Goal: Transaction & Acquisition: Purchase product/service

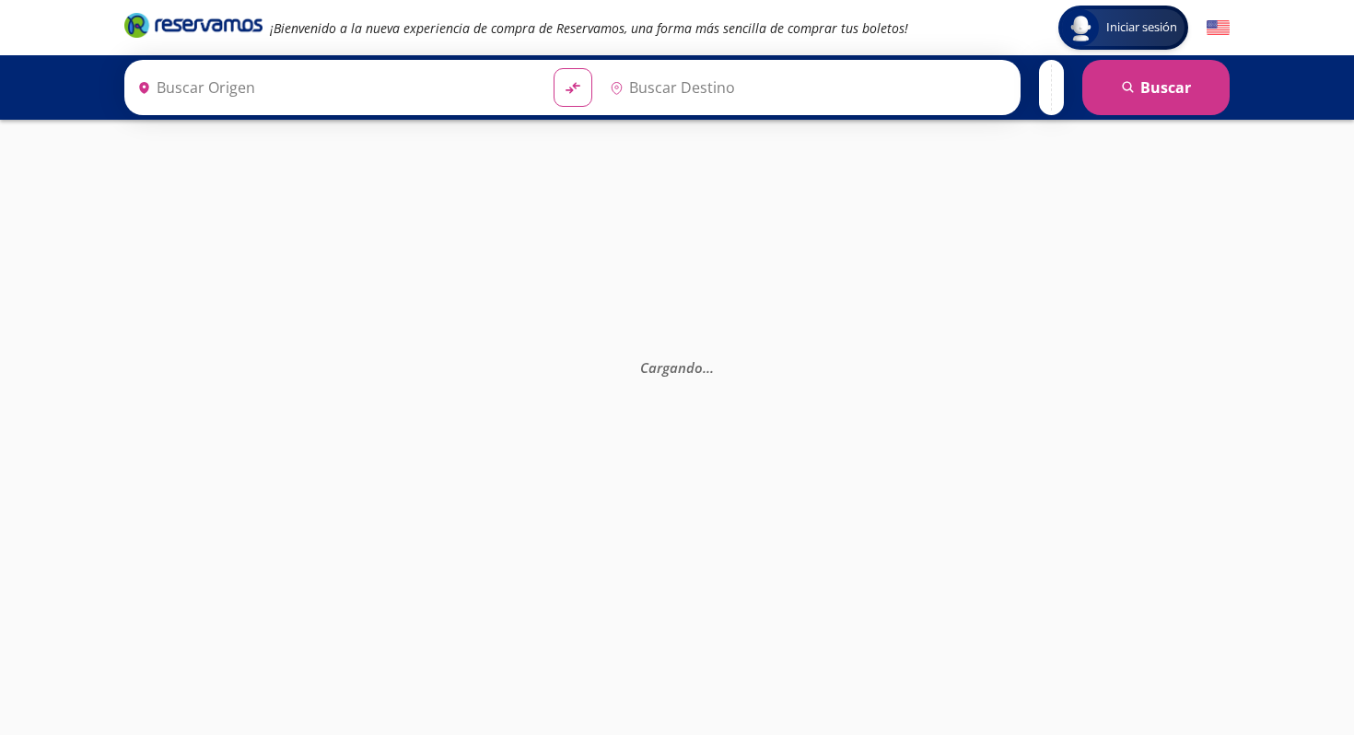
type input "[GEOGRAPHIC_DATA], [GEOGRAPHIC_DATA]"
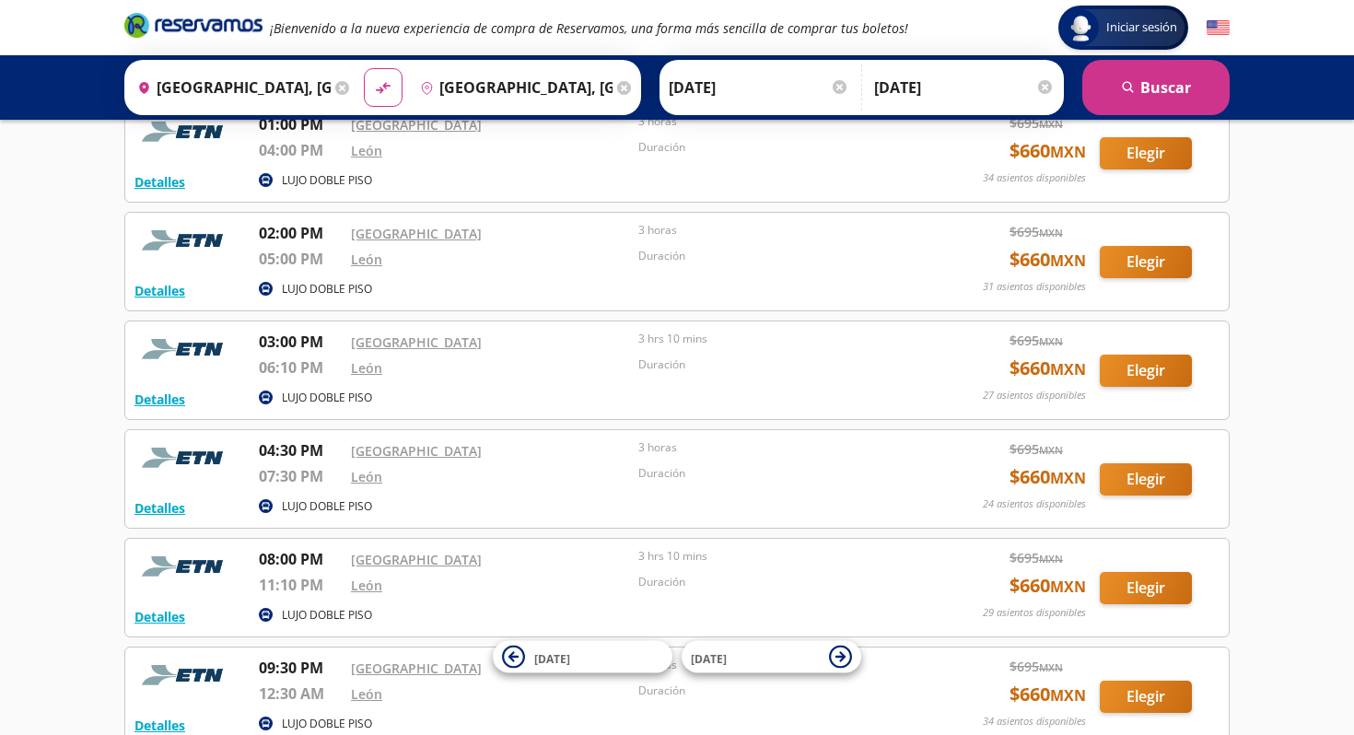
scroll to position [844, 0]
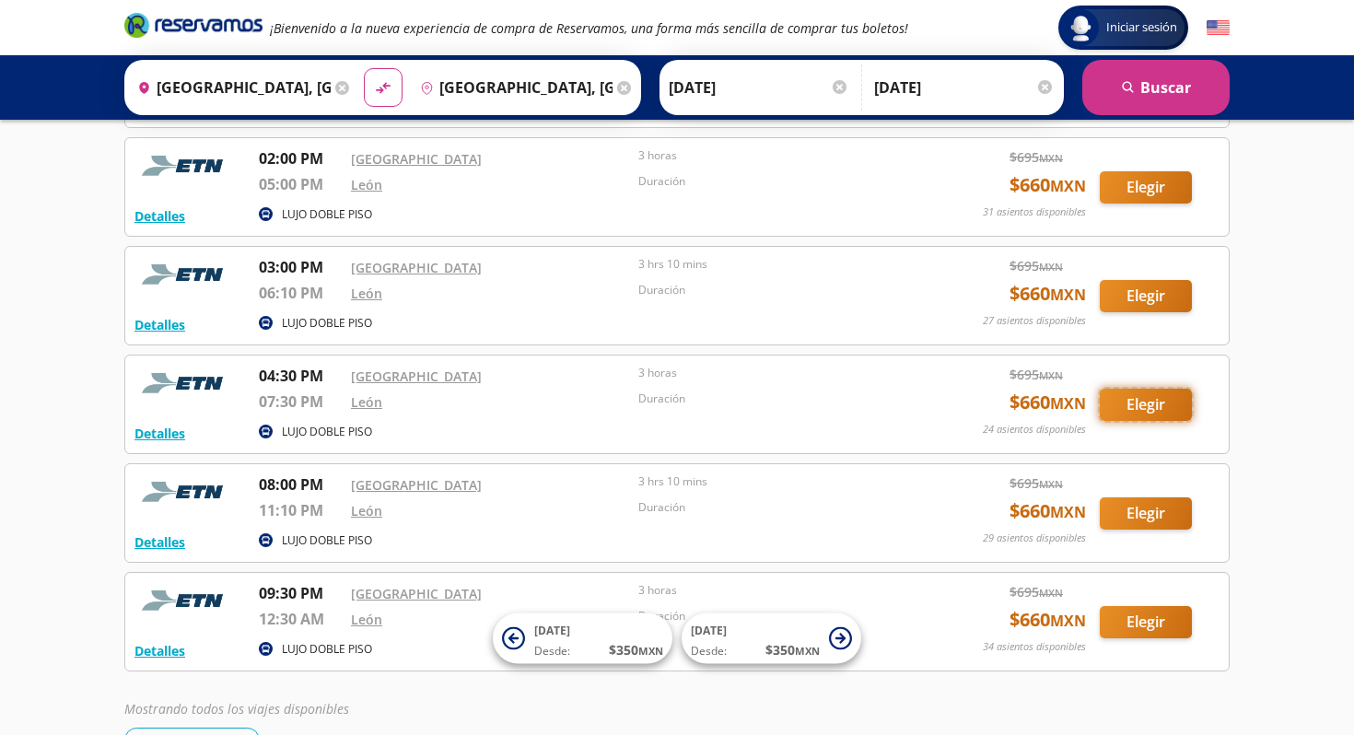
click at [1154, 401] on button "Elegir" at bounding box center [1146, 405] width 92 height 32
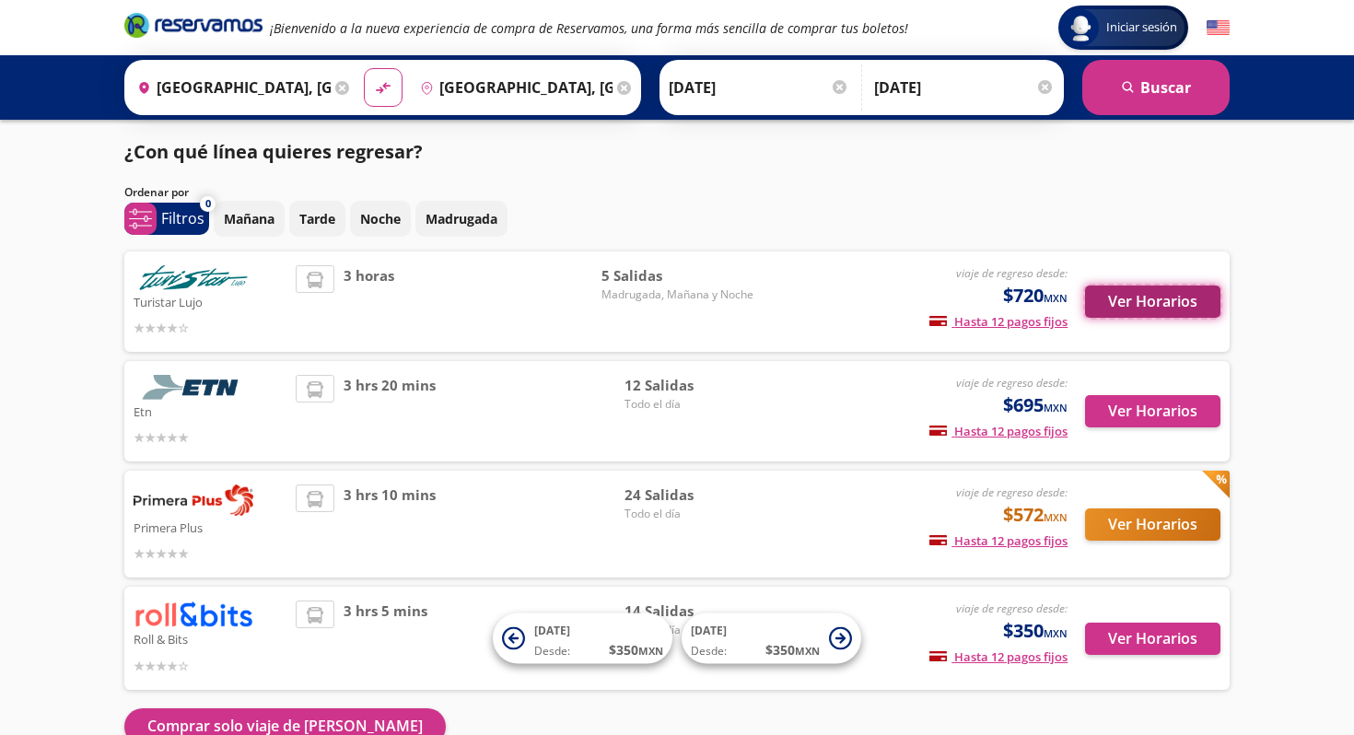
click at [1136, 298] on button "Ver Horarios" at bounding box center [1152, 302] width 135 height 32
click at [1131, 526] on button "Ver Horarios" at bounding box center [1152, 525] width 135 height 32
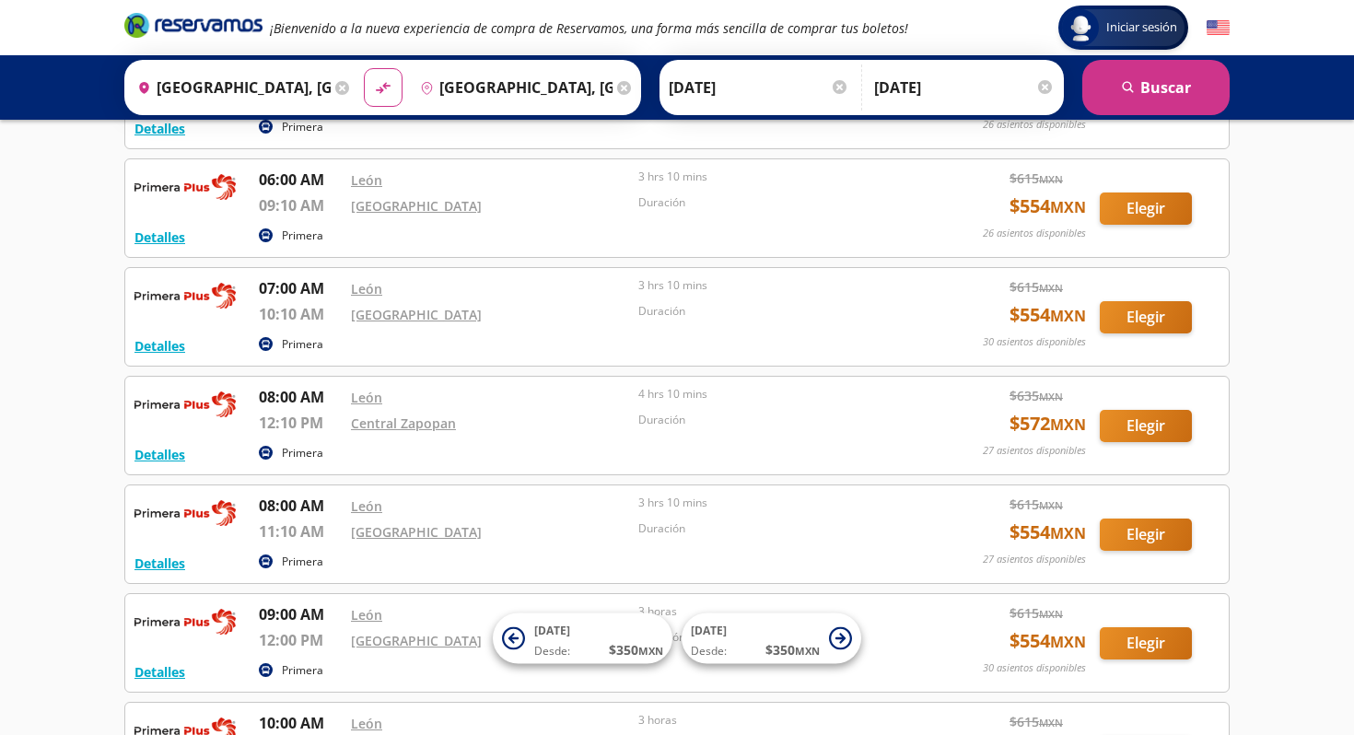
scroll to position [590, 0]
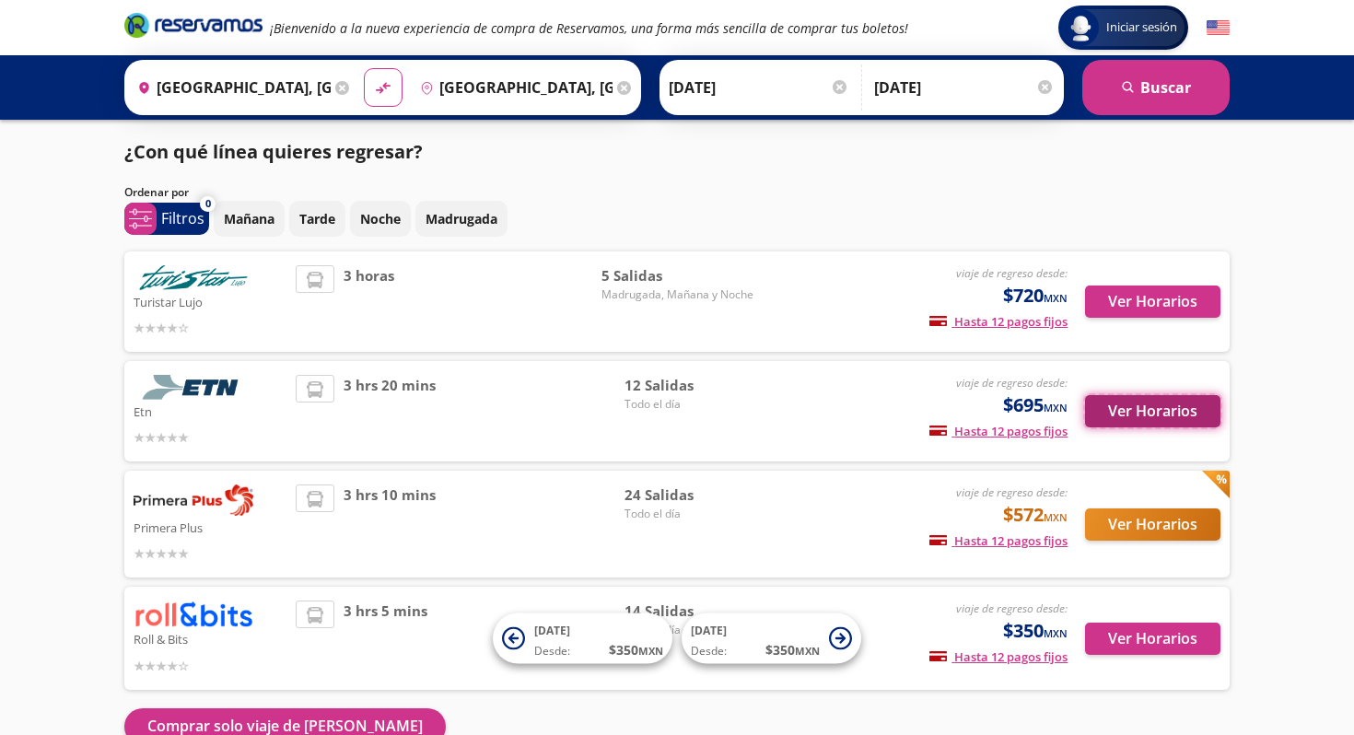
click at [1131, 420] on button "Ver Horarios" at bounding box center [1152, 411] width 135 height 32
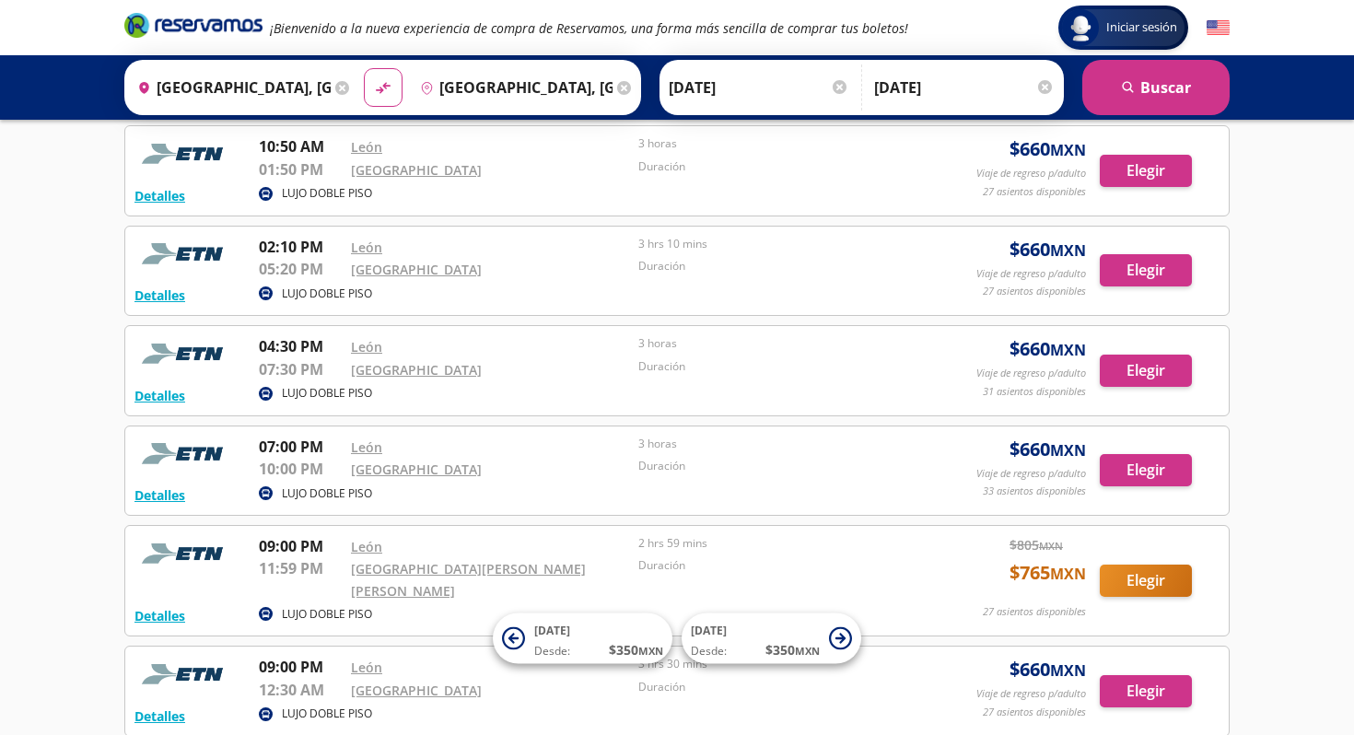
scroll to position [724, 0]
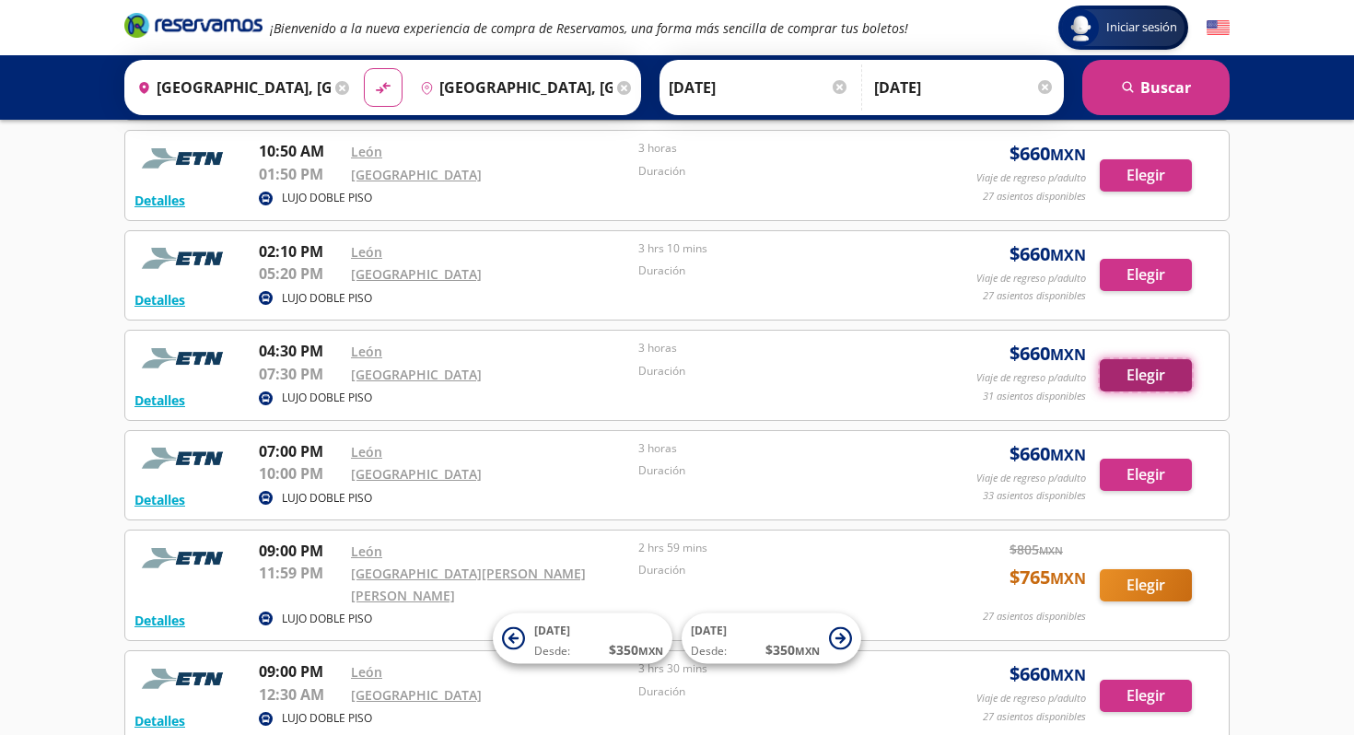
click at [1152, 365] on button "Elegir" at bounding box center [1146, 375] width 92 height 32
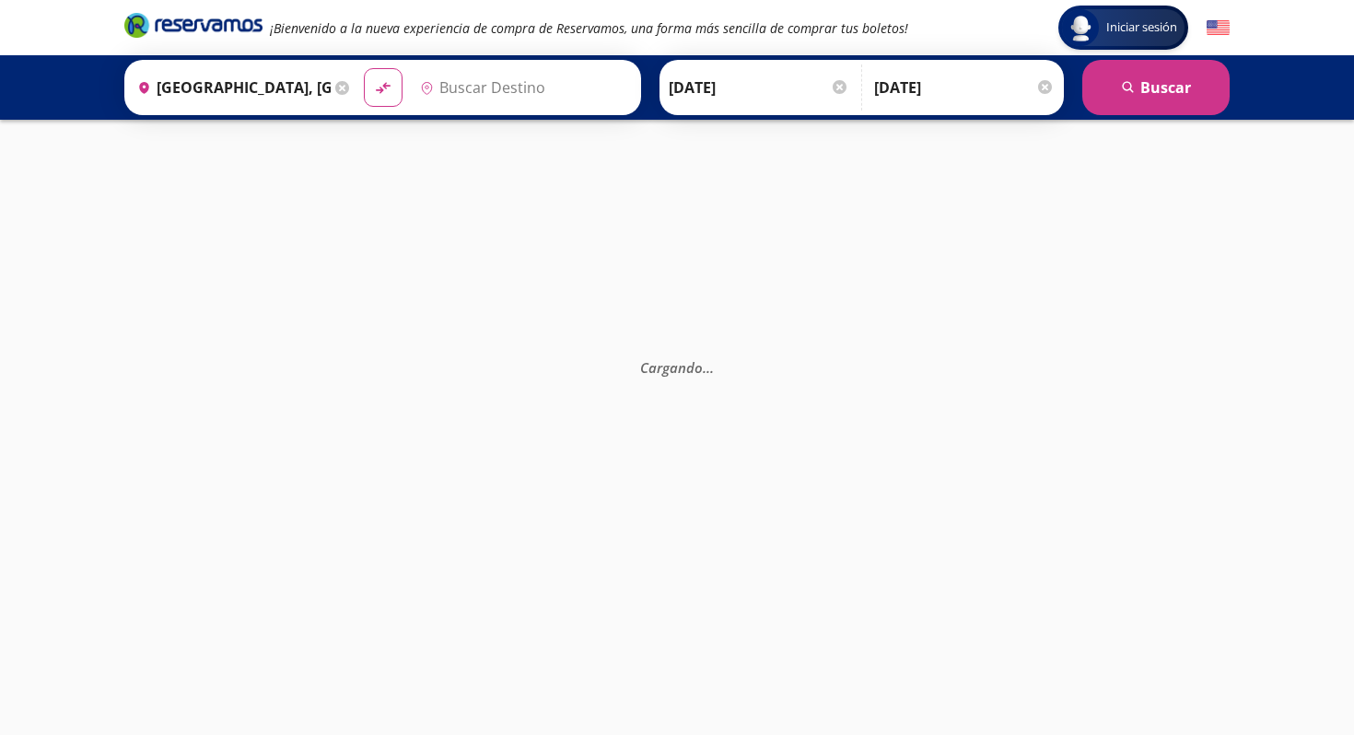
type input "[GEOGRAPHIC_DATA], [GEOGRAPHIC_DATA]"
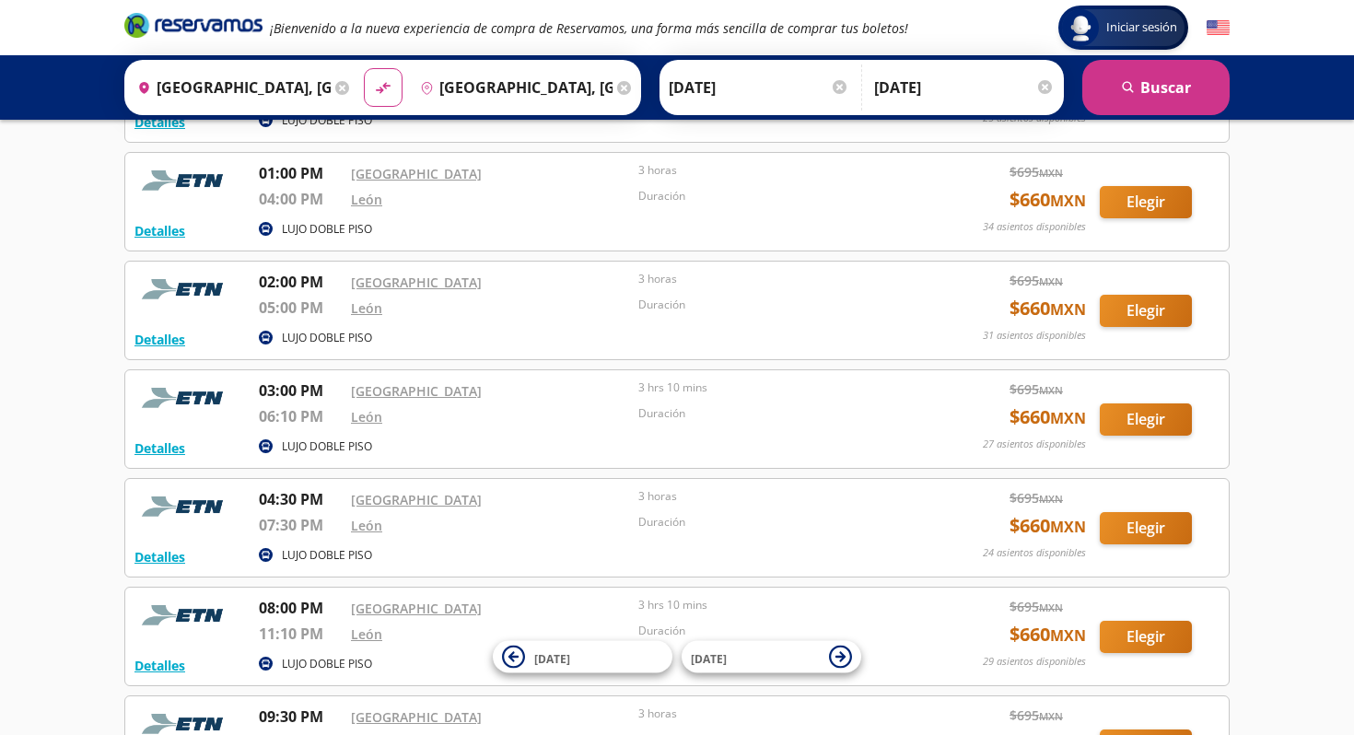
scroll to position [784, 0]
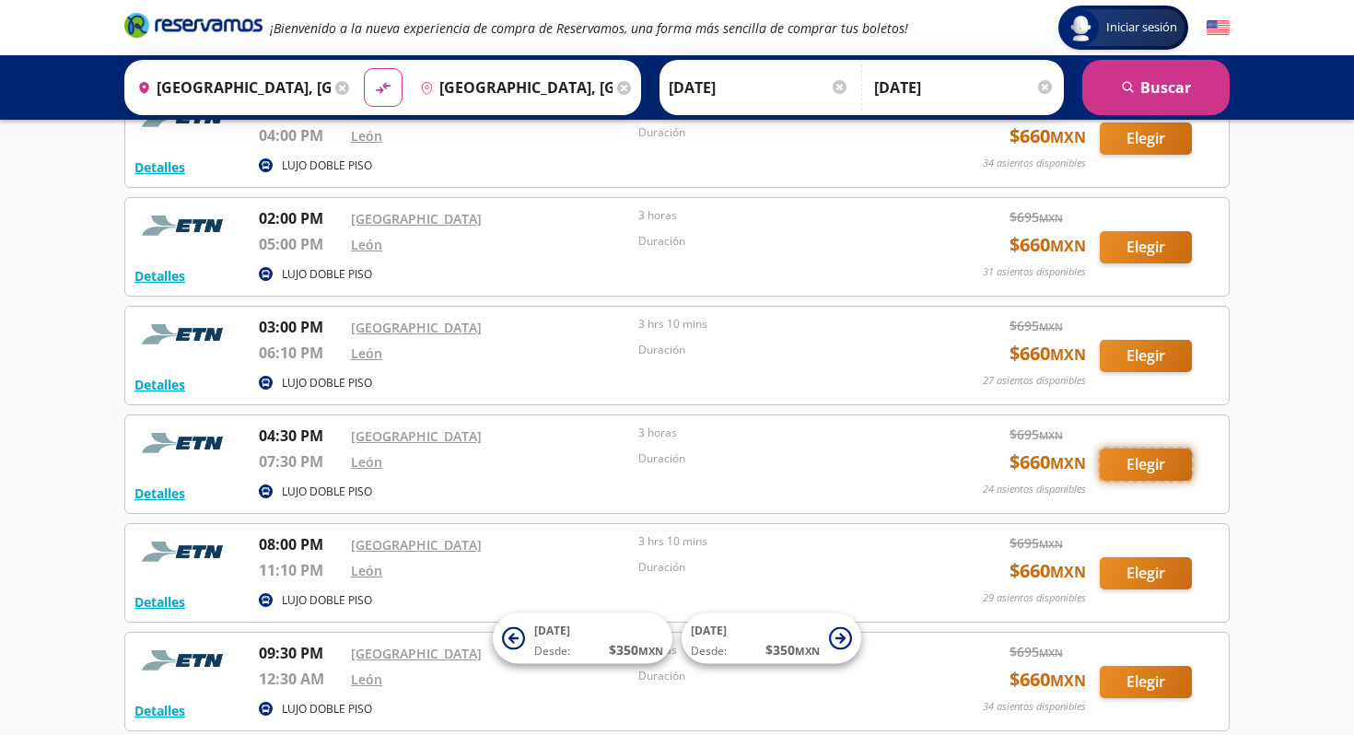
click at [1159, 459] on button "Elegir" at bounding box center [1146, 465] width 92 height 32
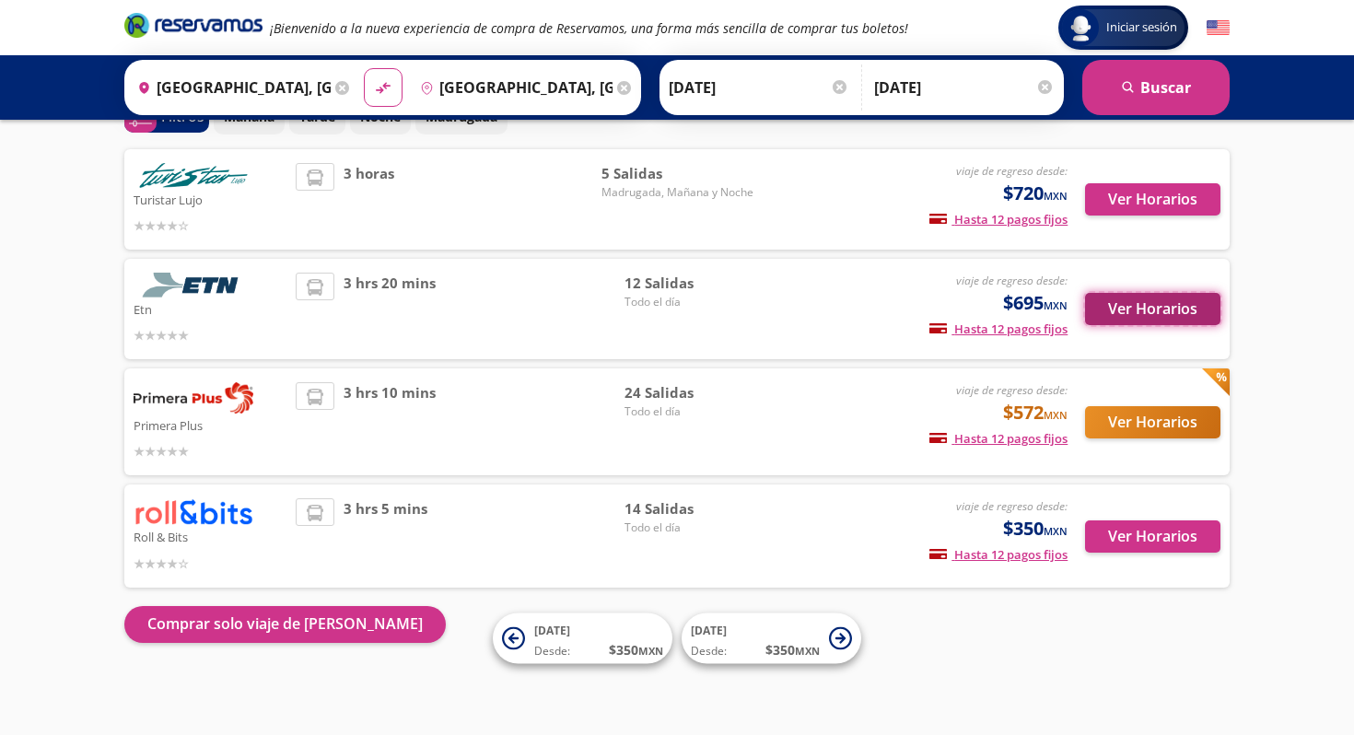
click at [1130, 309] on button "Ver Horarios" at bounding box center [1152, 309] width 135 height 32
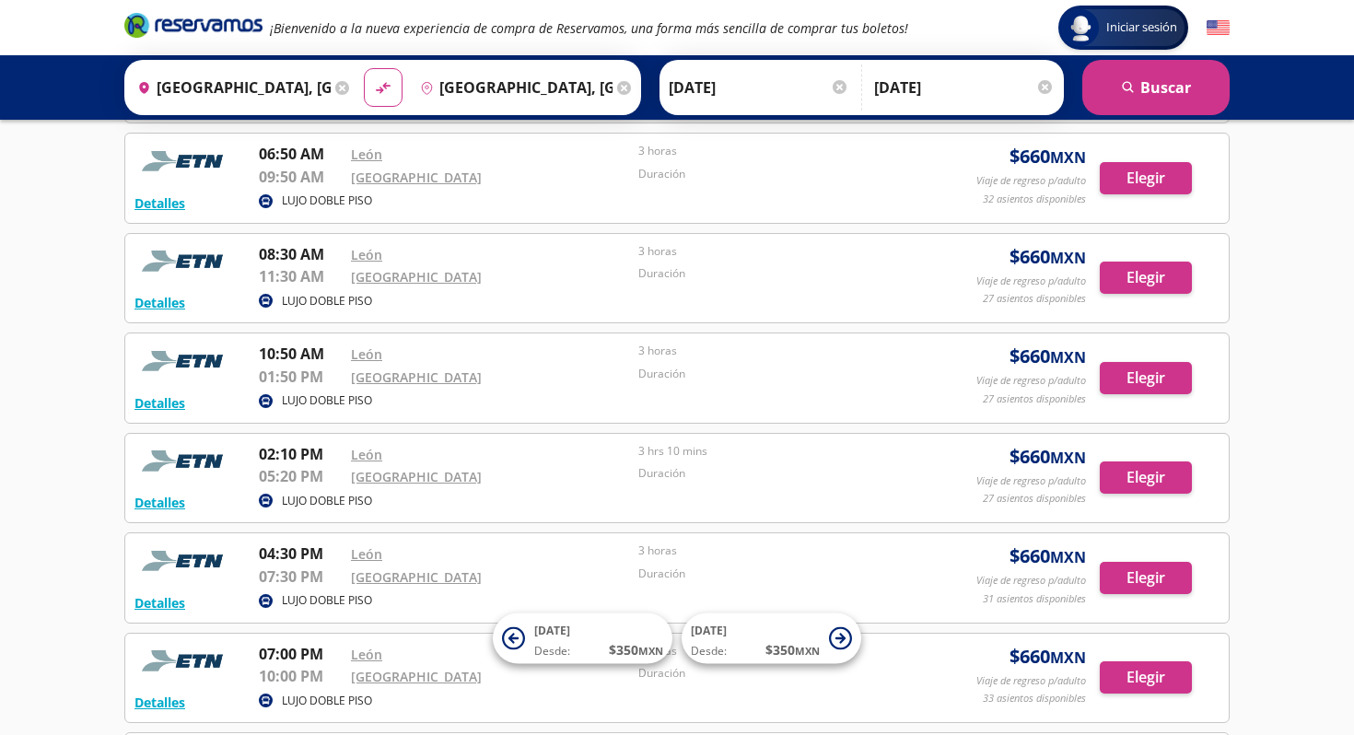
scroll to position [539, 0]
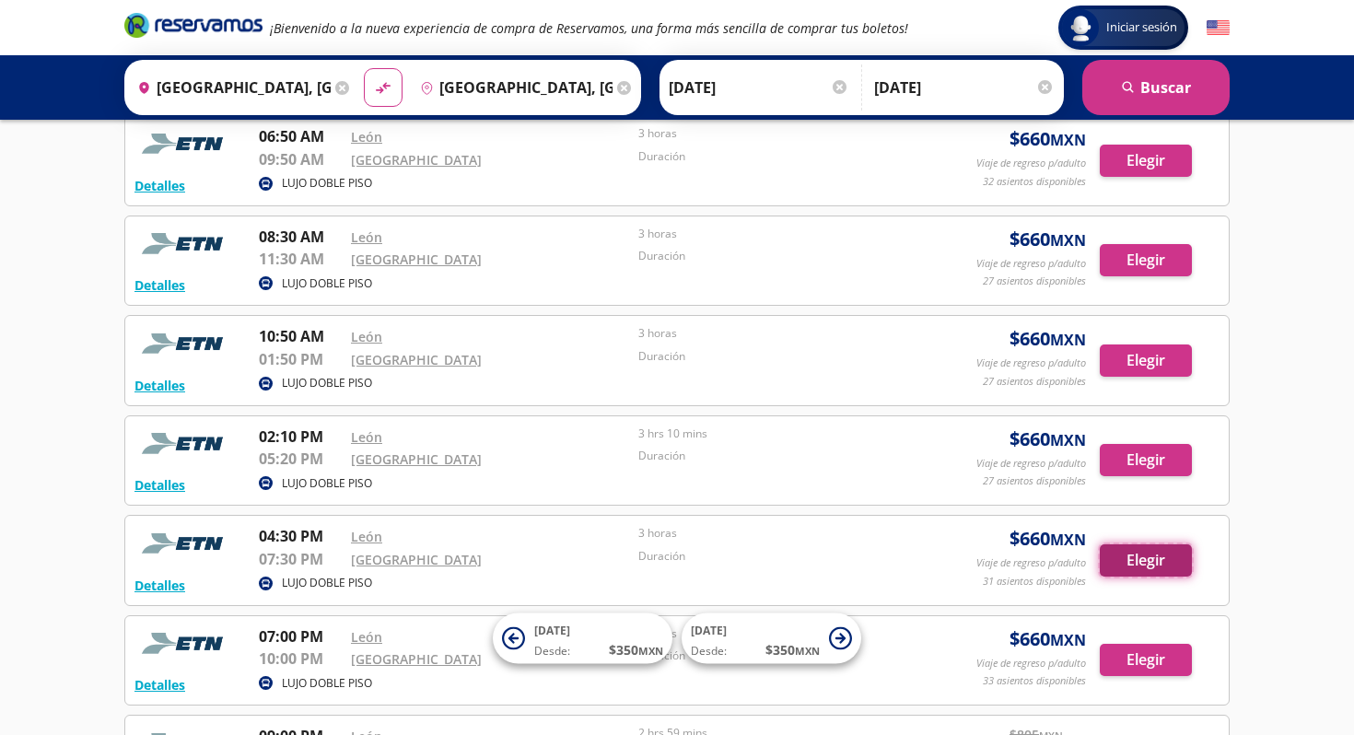
click at [1130, 545] on button "Elegir" at bounding box center [1146, 560] width 92 height 32
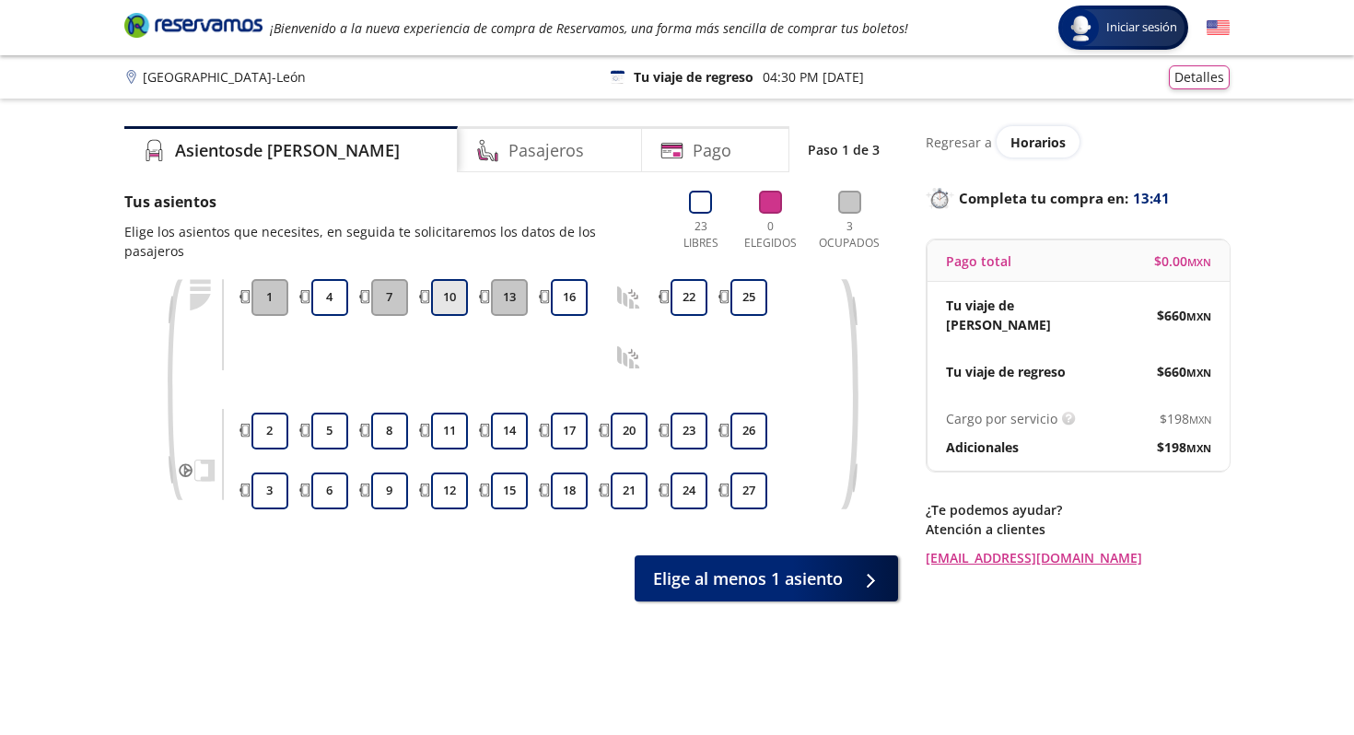
click at [447, 279] on button "10" at bounding box center [449, 297] width 37 height 37
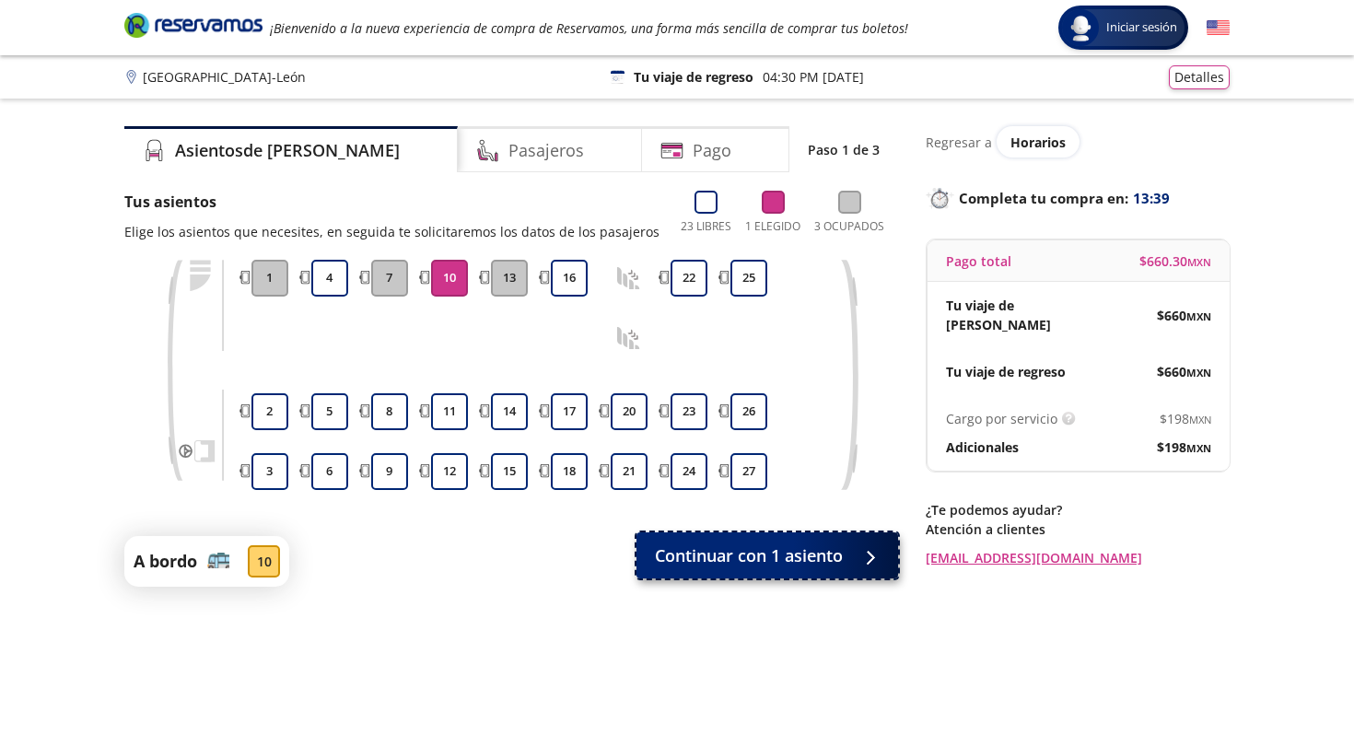
click at [713, 555] on span "Continuar con 1 asiento" at bounding box center [749, 556] width 188 height 25
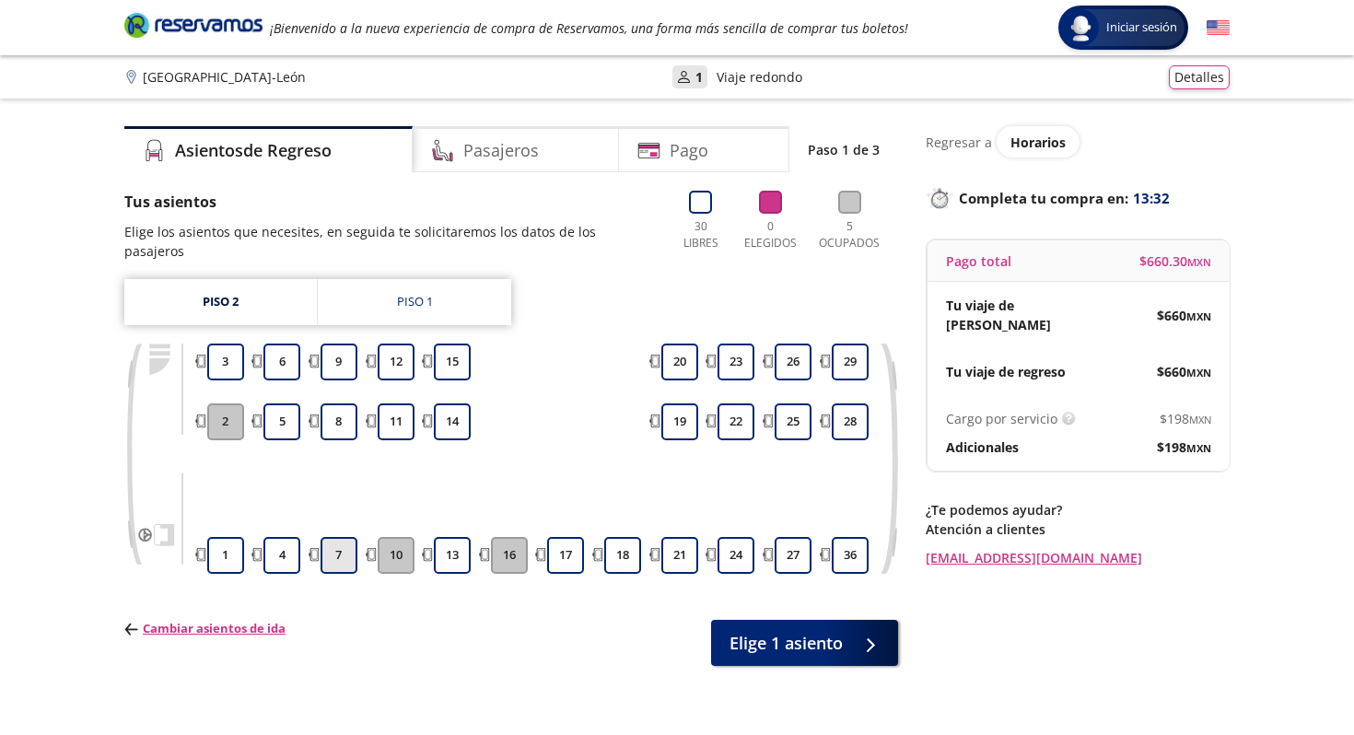
click at [340, 537] on button "7" at bounding box center [339, 555] width 37 height 37
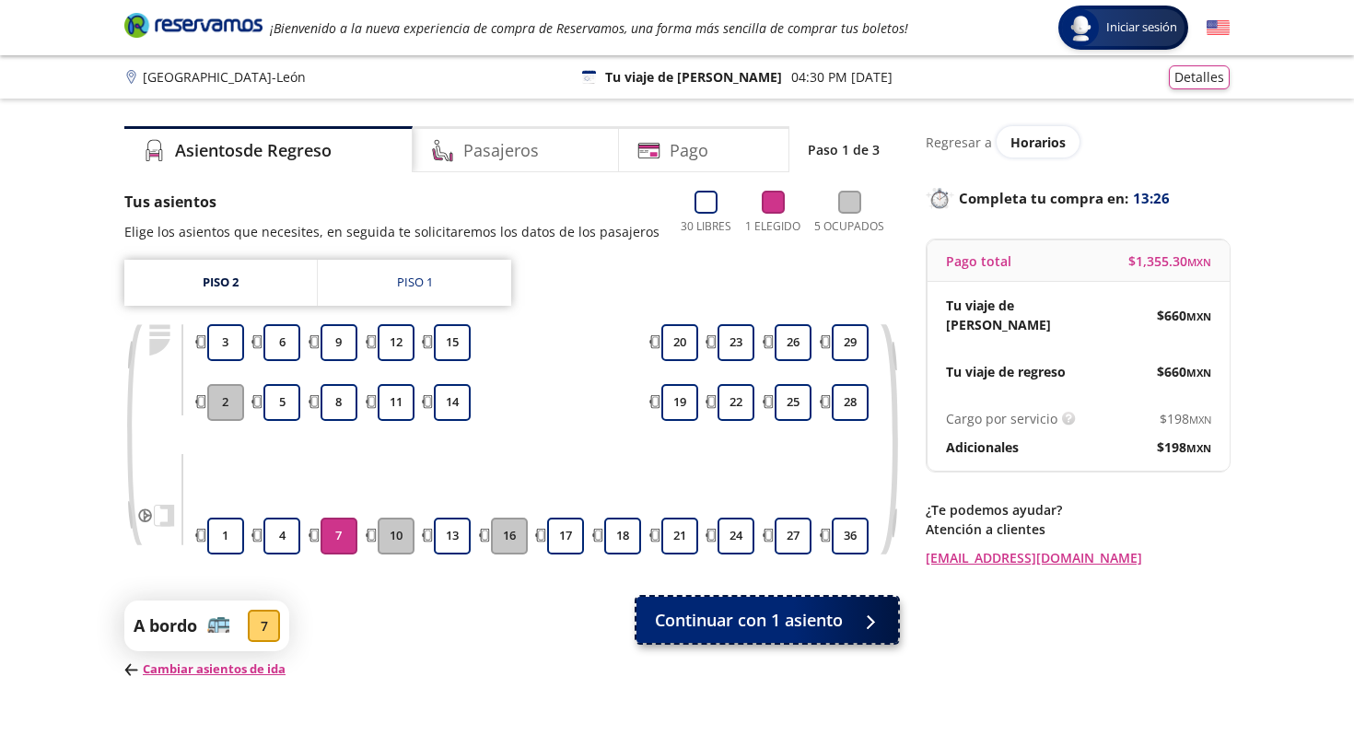
click at [761, 619] on span "Continuar con 1 asiento" at bounding box center [749, 620] width 188 height 25
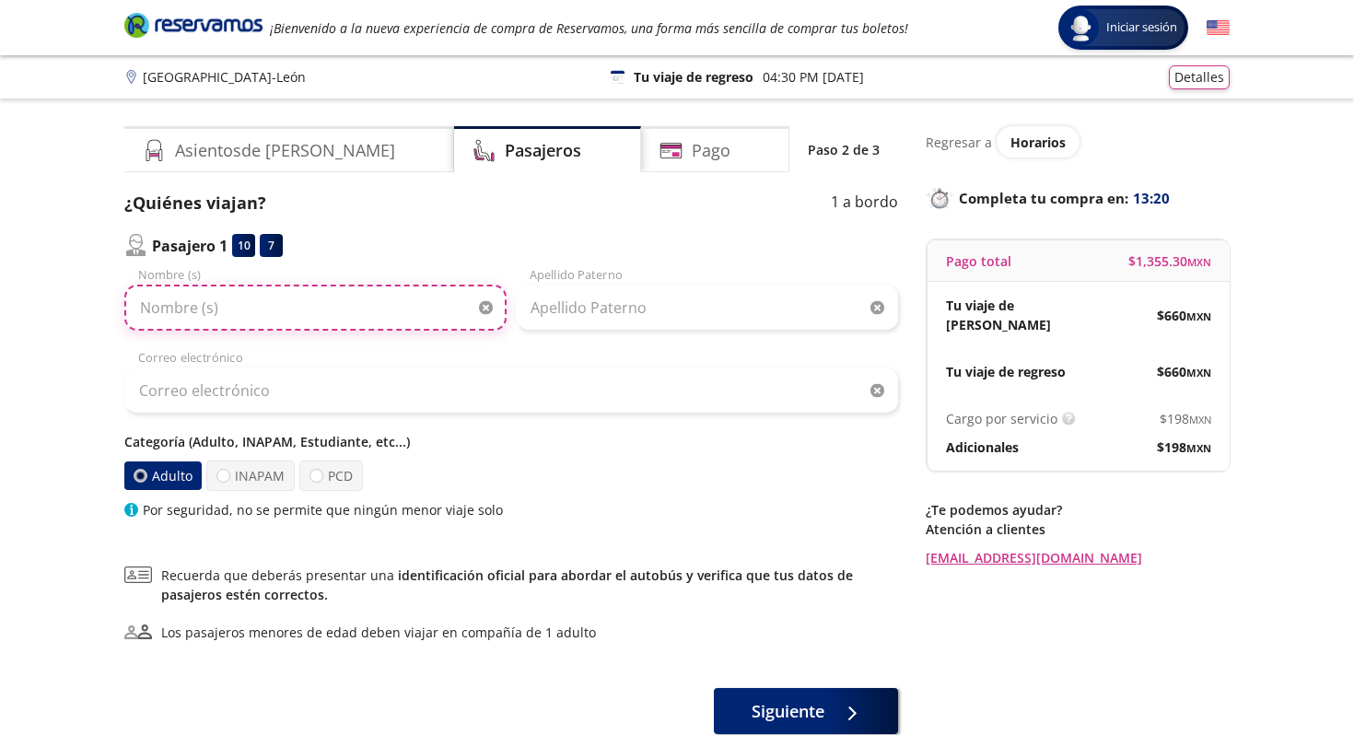
click at [228, 313] on input "Nombre (s)" at bounding box center [315, 308] width 382 height 46
type input "jose"
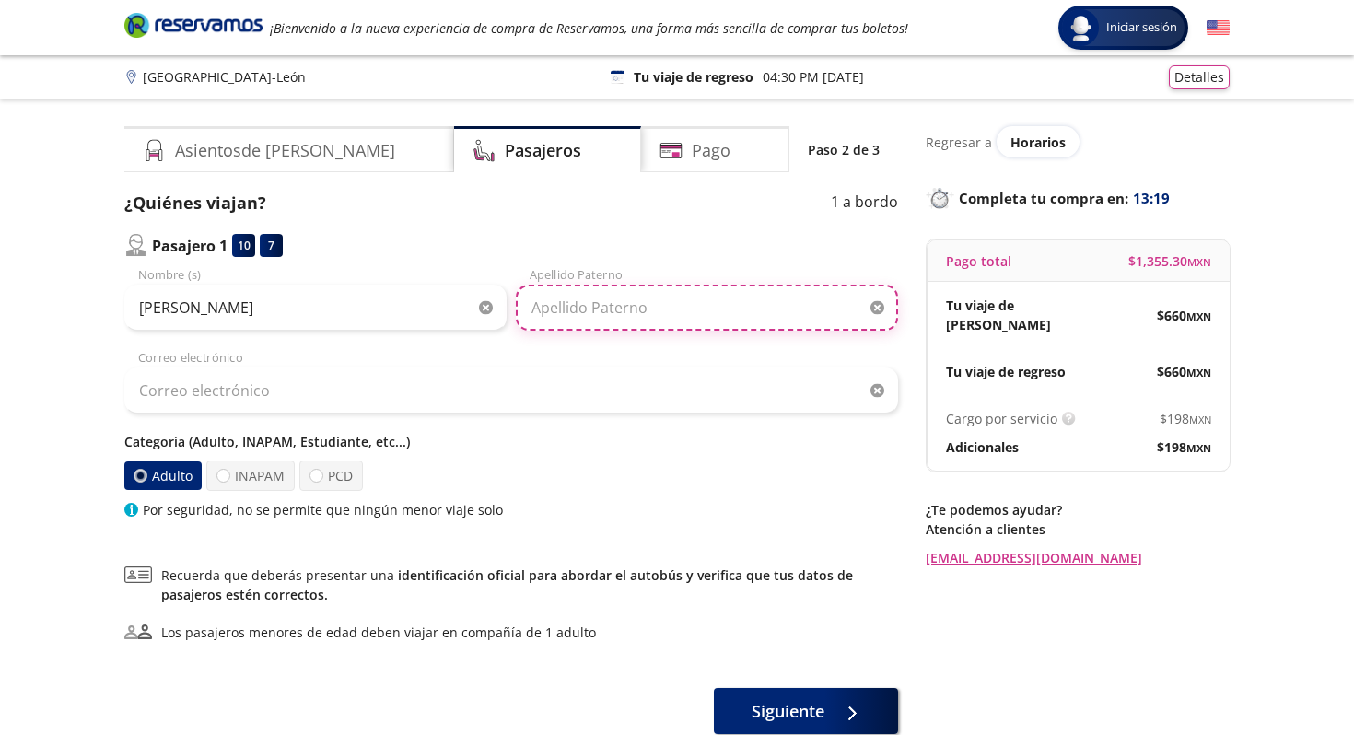
type input "Velasco Barrera"
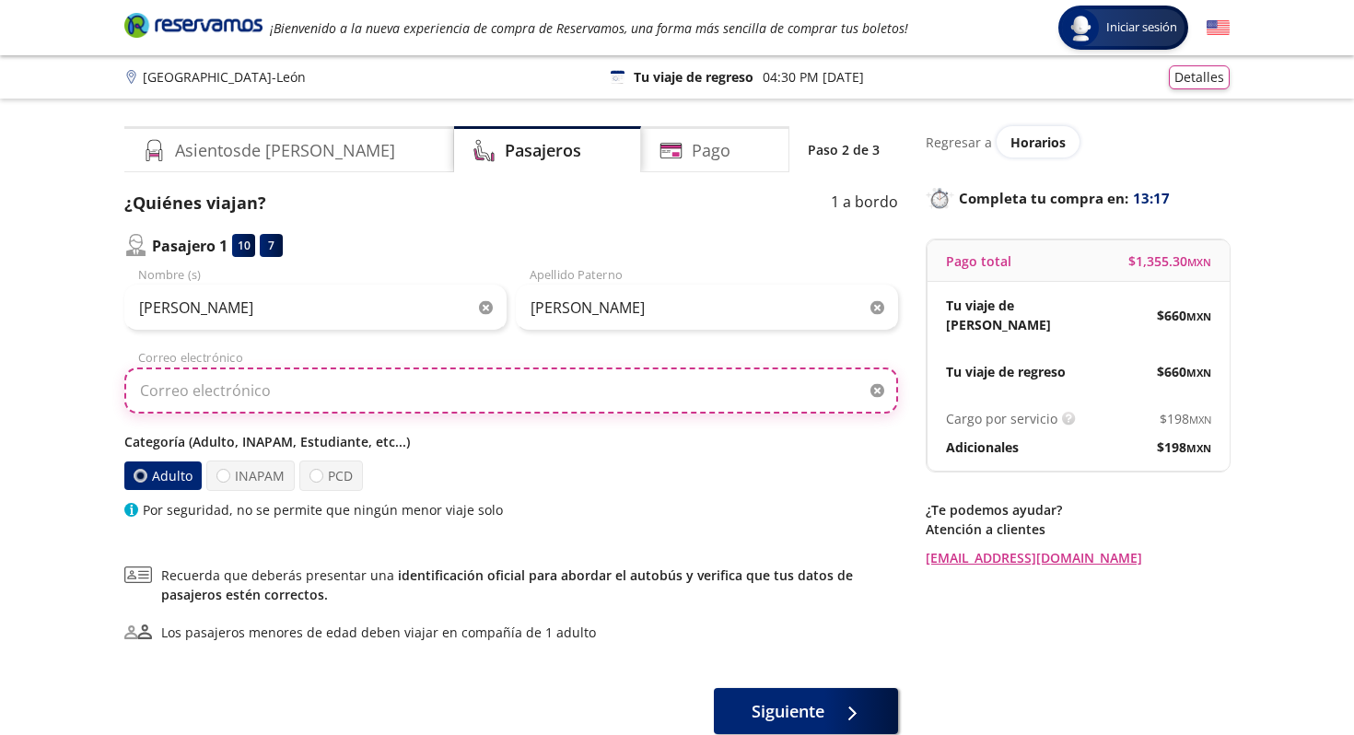
click at [239, 395] on input "Correo electrónico" at bounding box center [511, 391] width 774 height 46
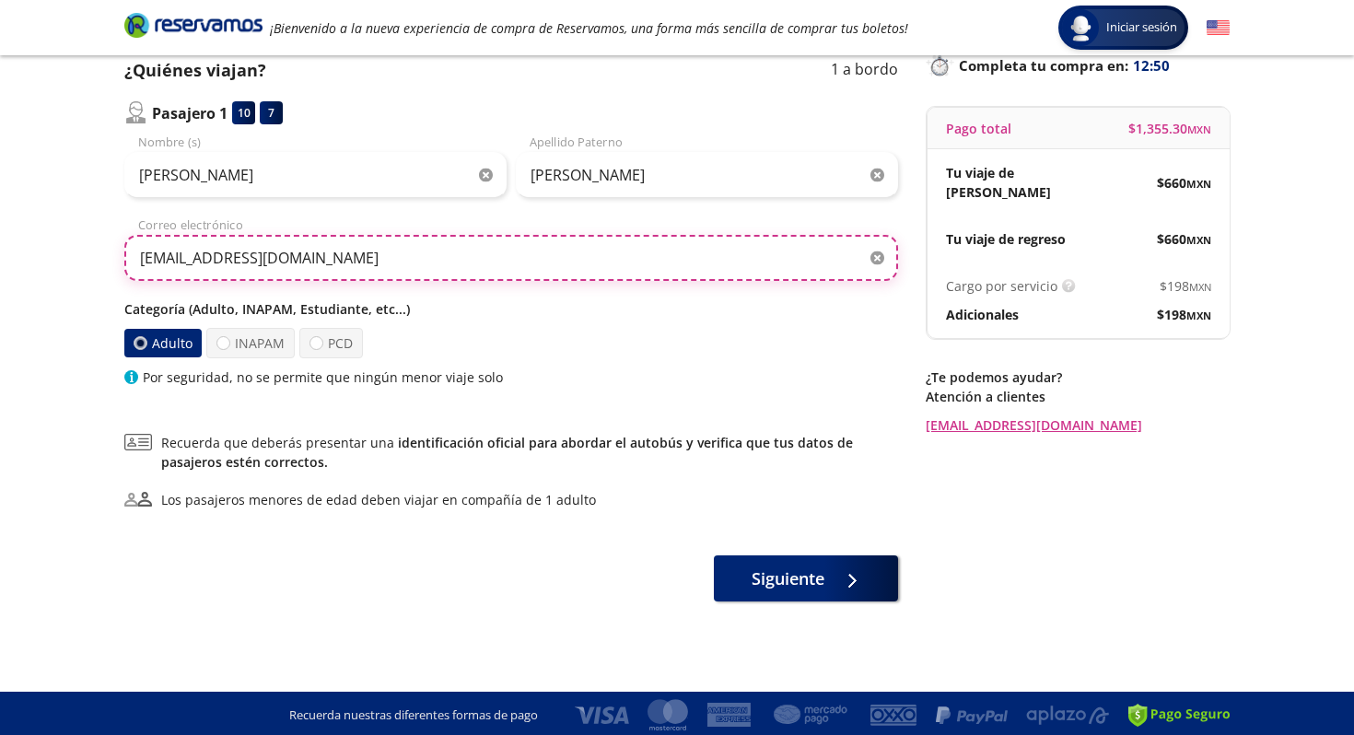
scroll to position [135, 0]
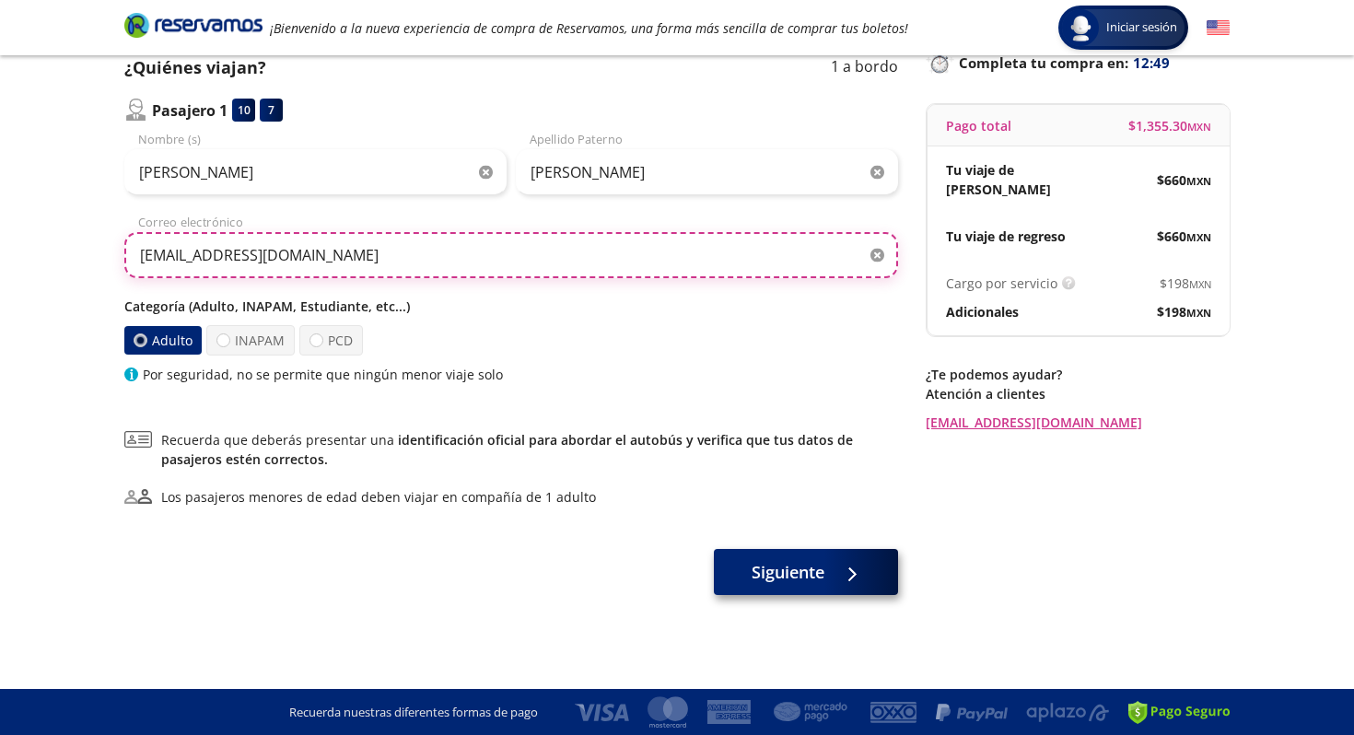
type input "gvelascob@gmail.com"
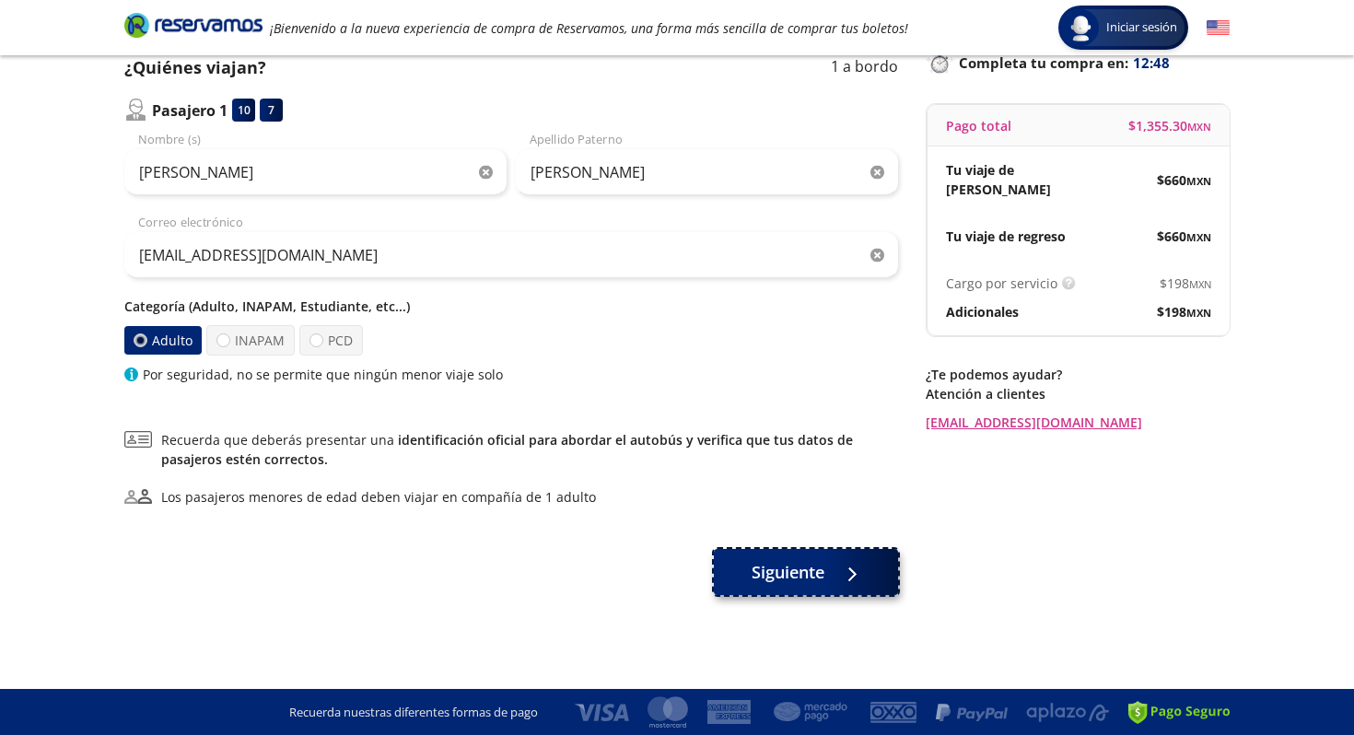
click at [765, 571] on span "Siguiente" at bounding box center [788, 572] width 73 height 25
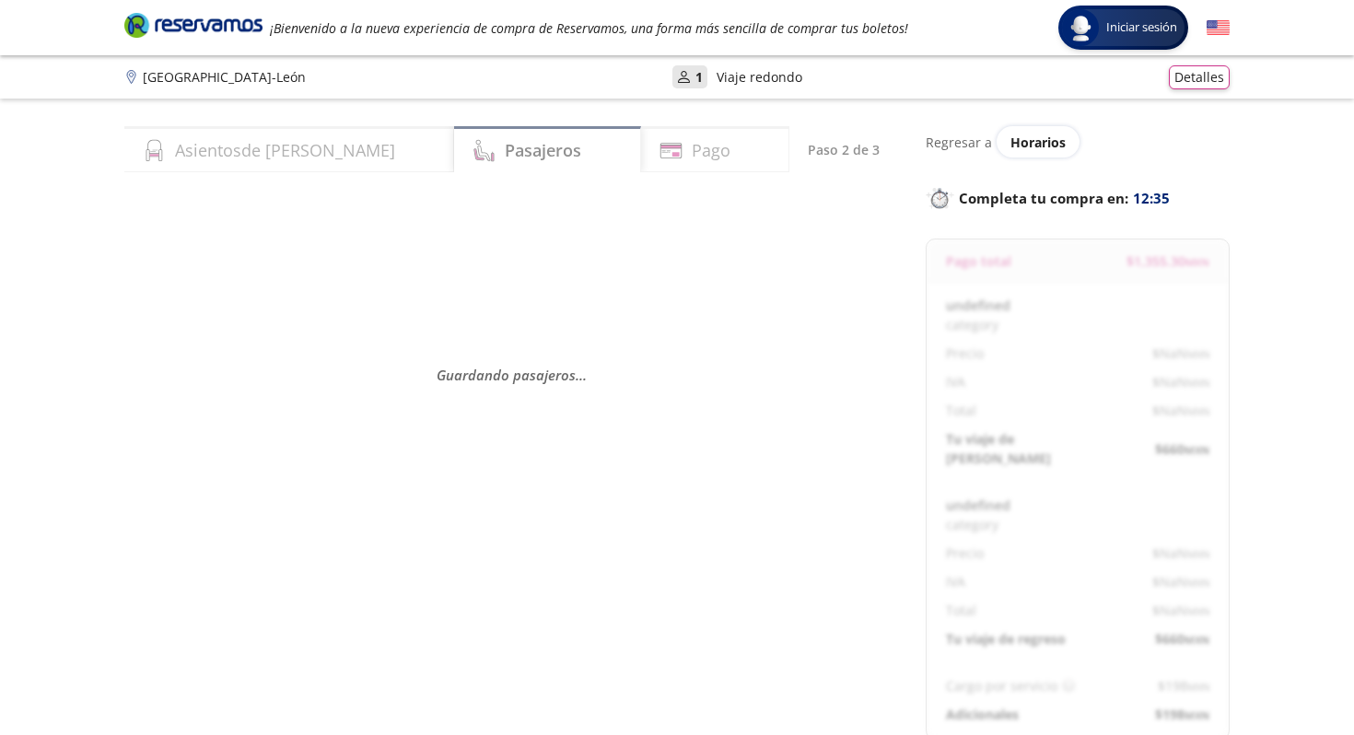
select select "MX"
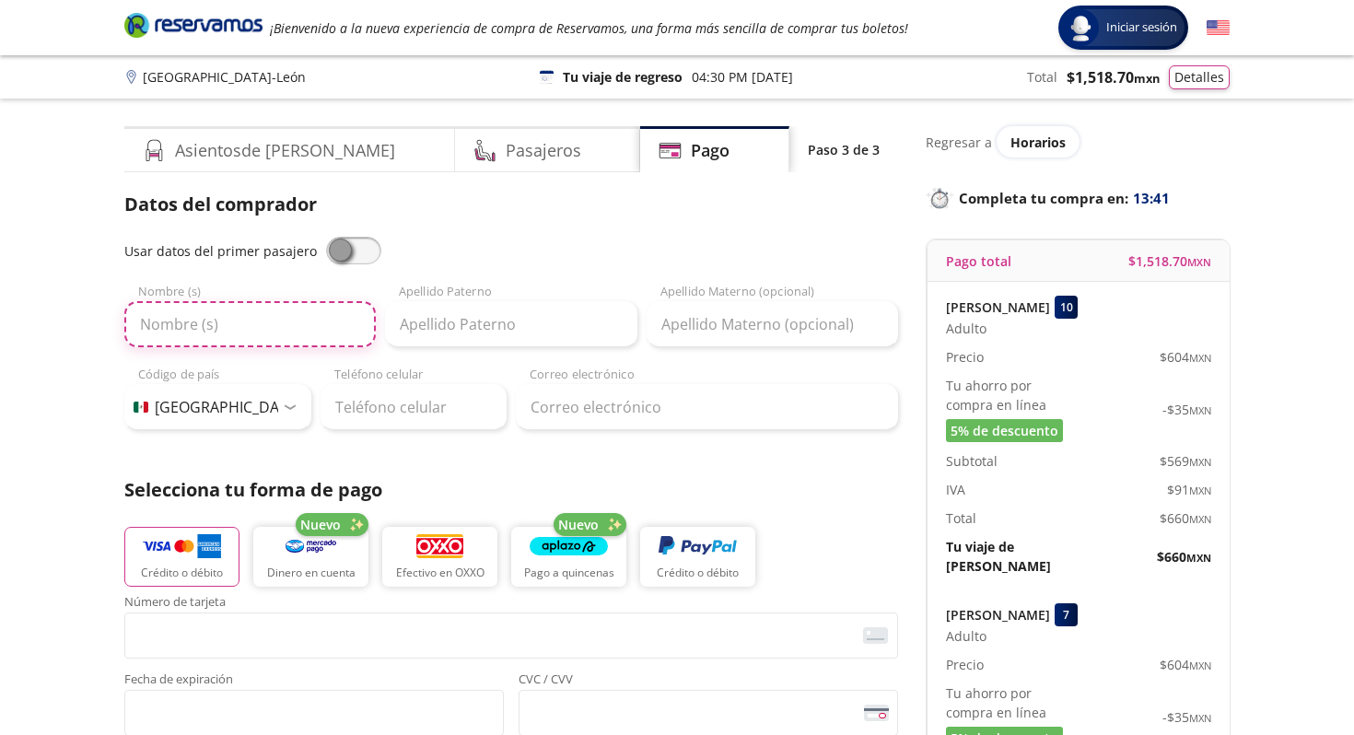
click at [311, 321] on input "Nombre (s)" at bounding box center [249, 324] width 251 height 46
click at [312, 334] on input "Nombre (s)" at bounding box center [249, 324] width 251 height 46
type input "Guillermo"
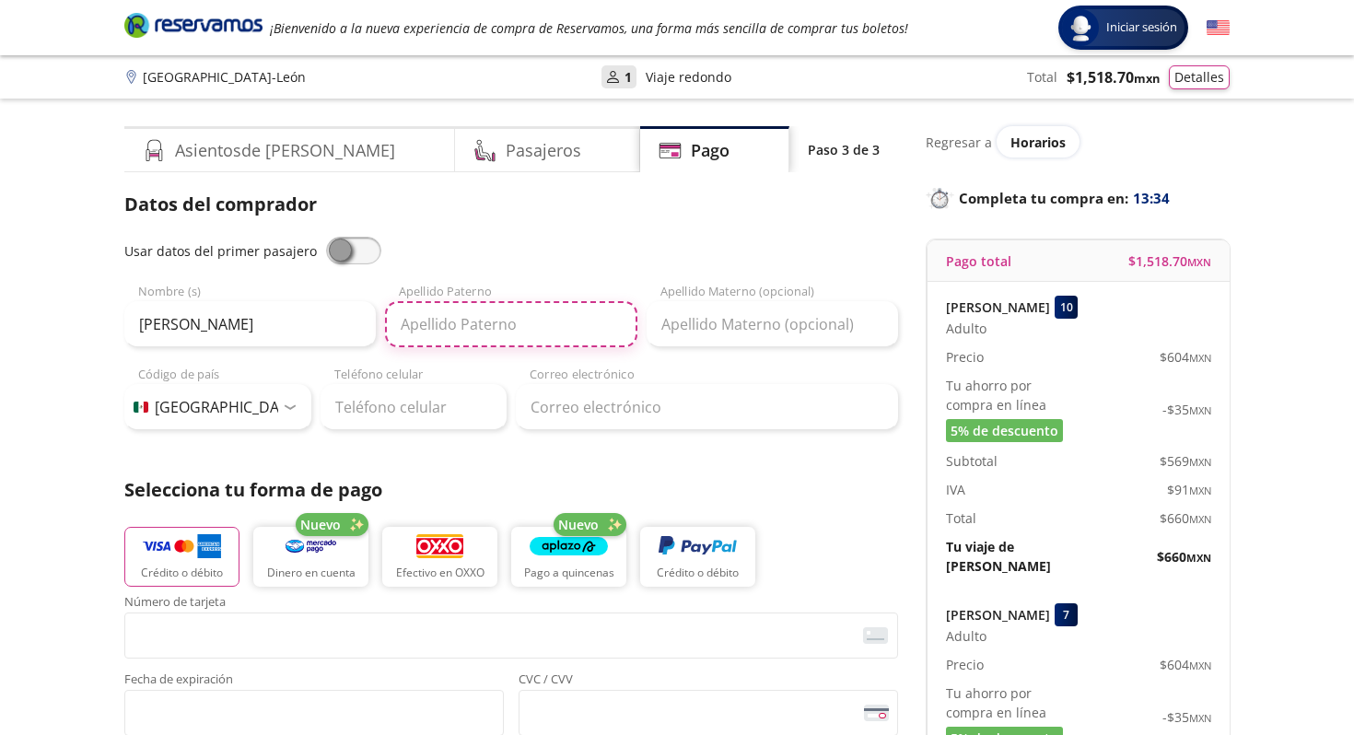
click at [499, 333] on input "Apellido Paterno" at bounding box center [510, 324] width 251 height 46
type input "Velasco"
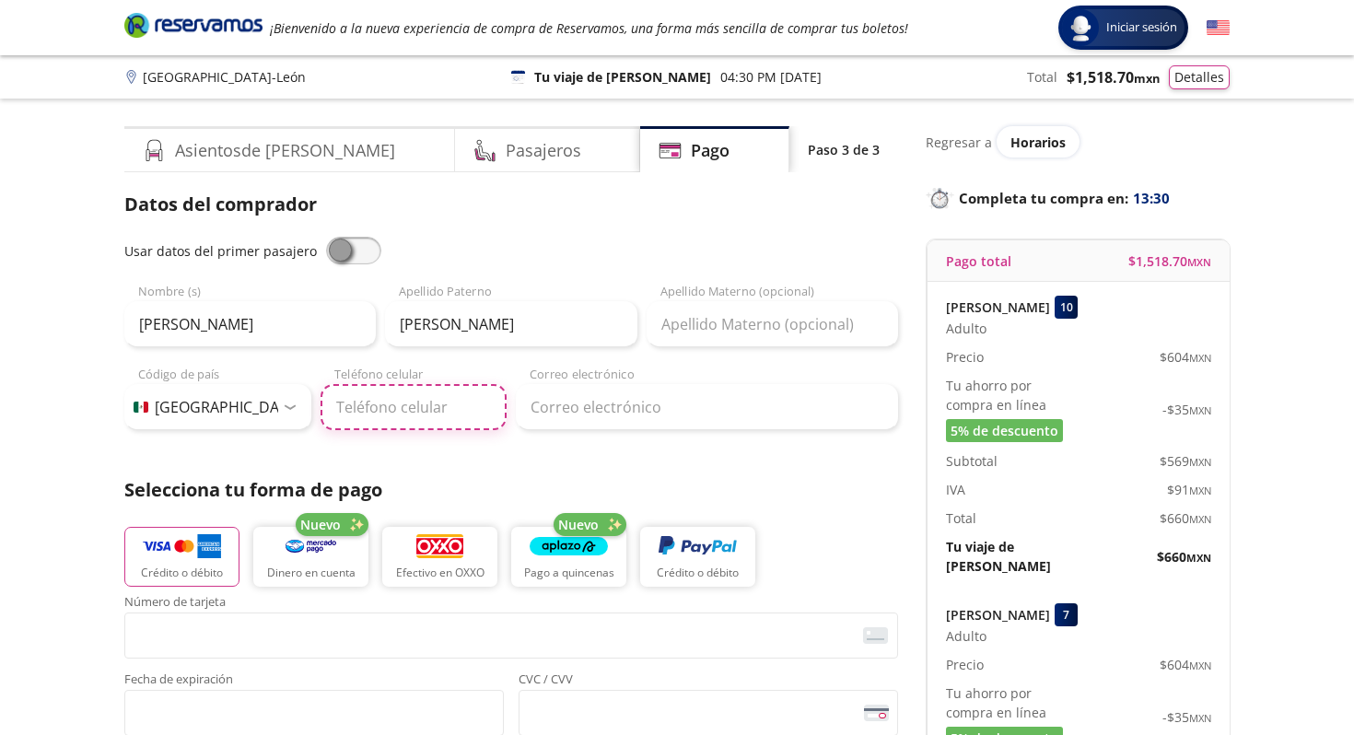
click at [440, 413] on input "Teléfono celular" at bounding box center [414, 407] width 187 height 46
type input "33 3809 4987"
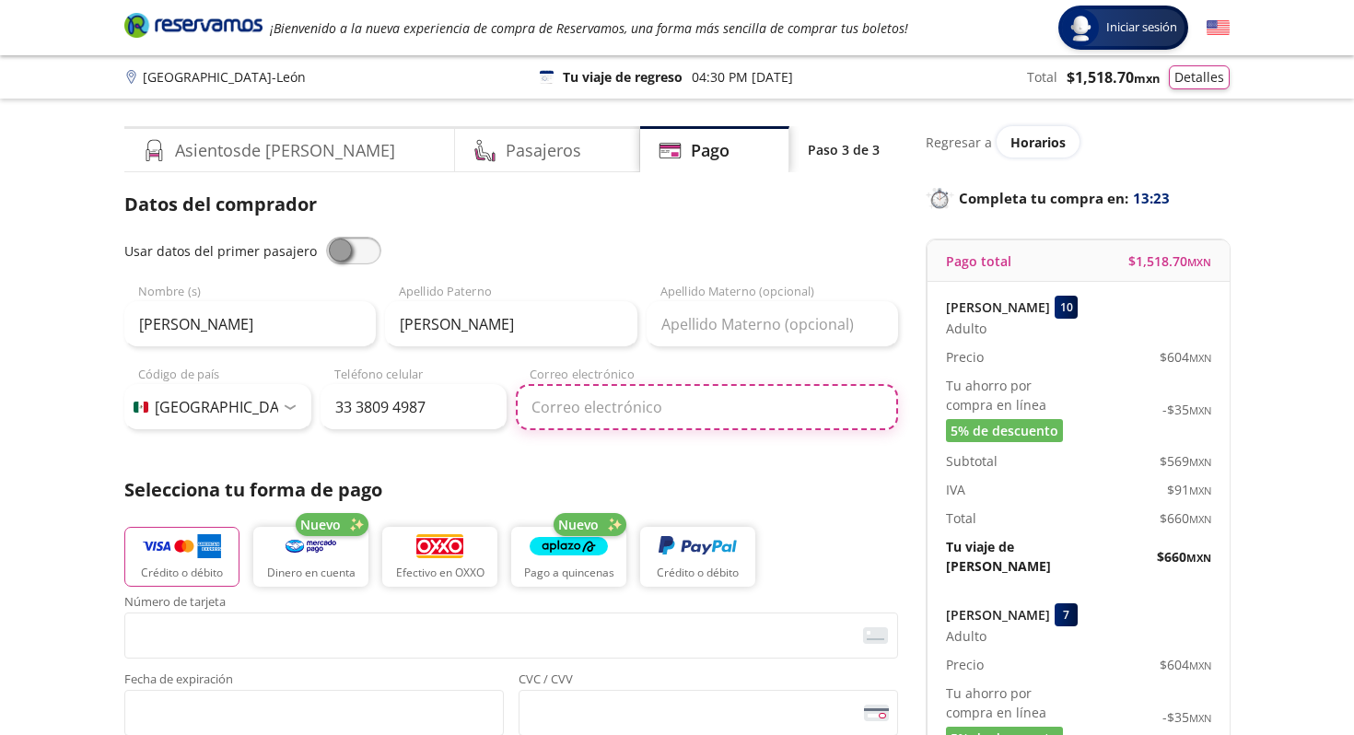
click at [623, 421] on input "Correo electrónico" at bounding box center [707, 407] width 382 height 46
type input "gvelascob@gmail.com"
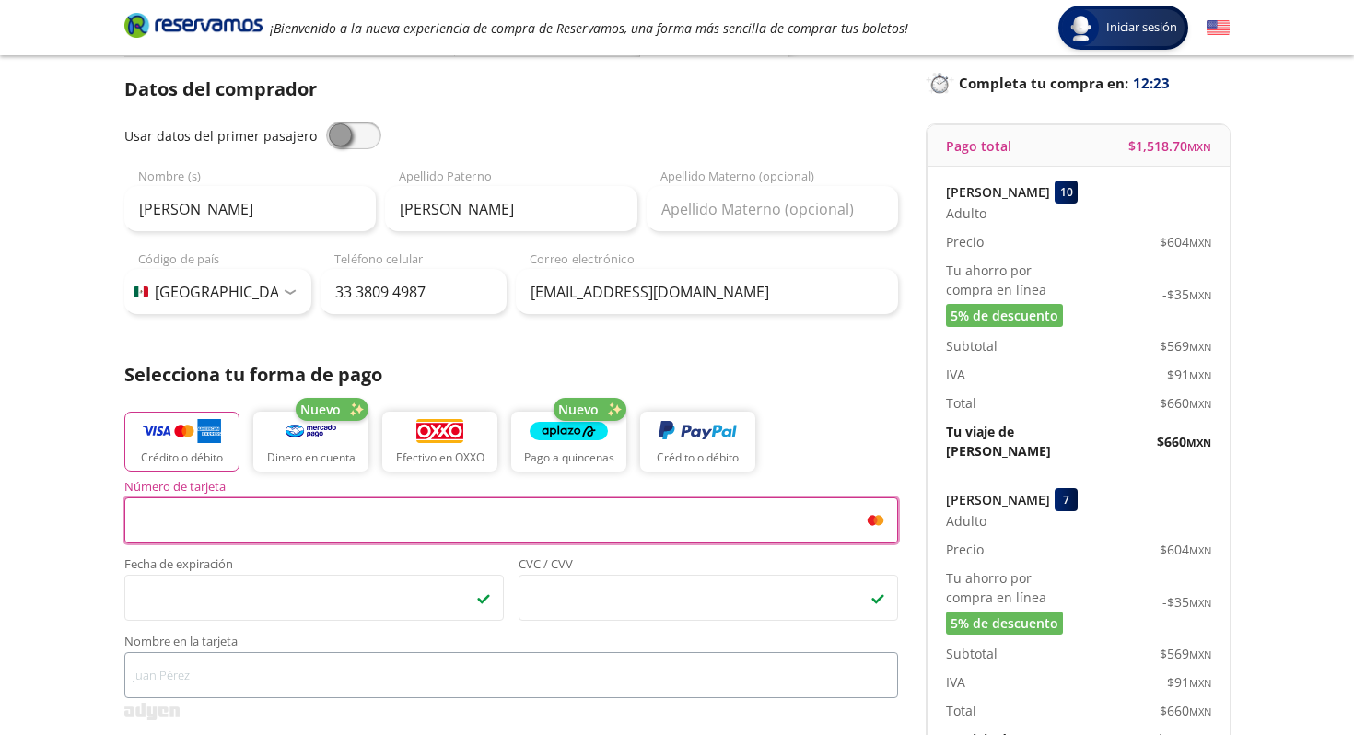
scroll to position [193, 0]
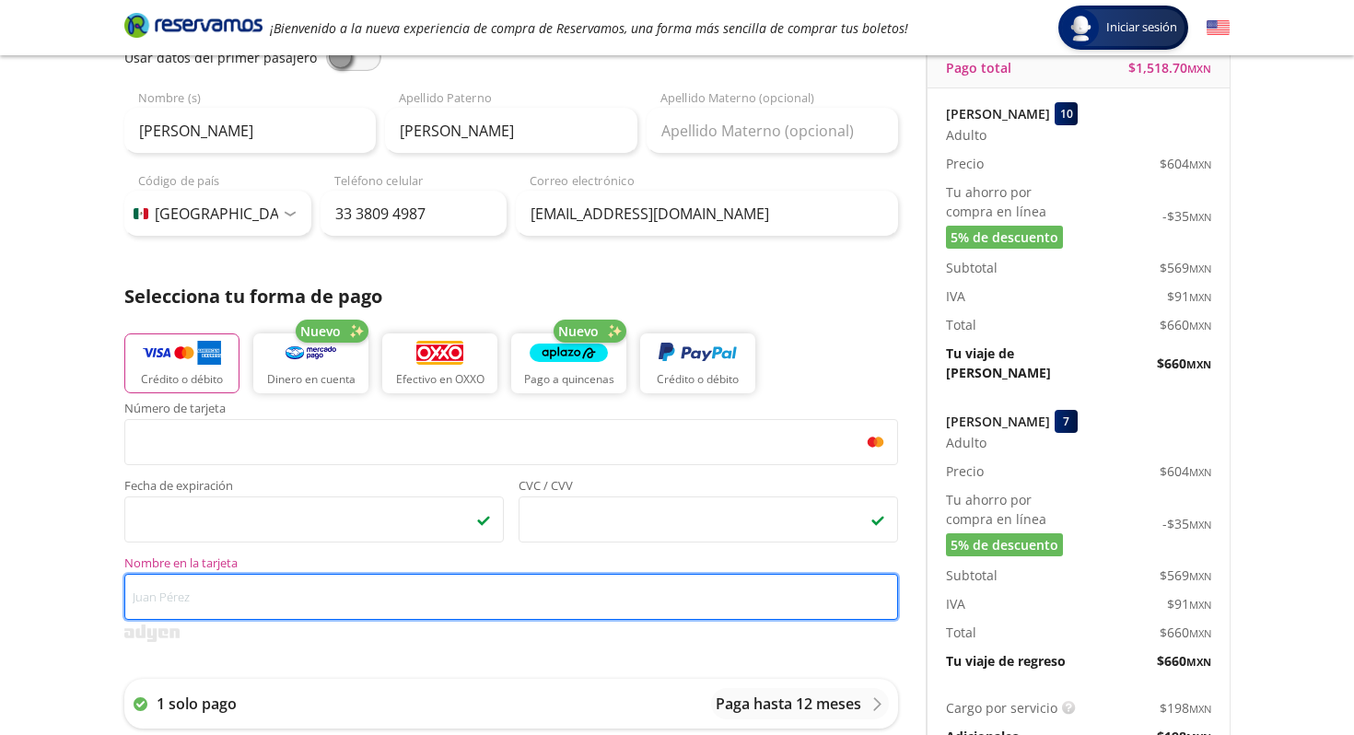
click at [228, 602] on input "Nombre en la tarjeta" at bounding box center [511, 597] width 774 height 46
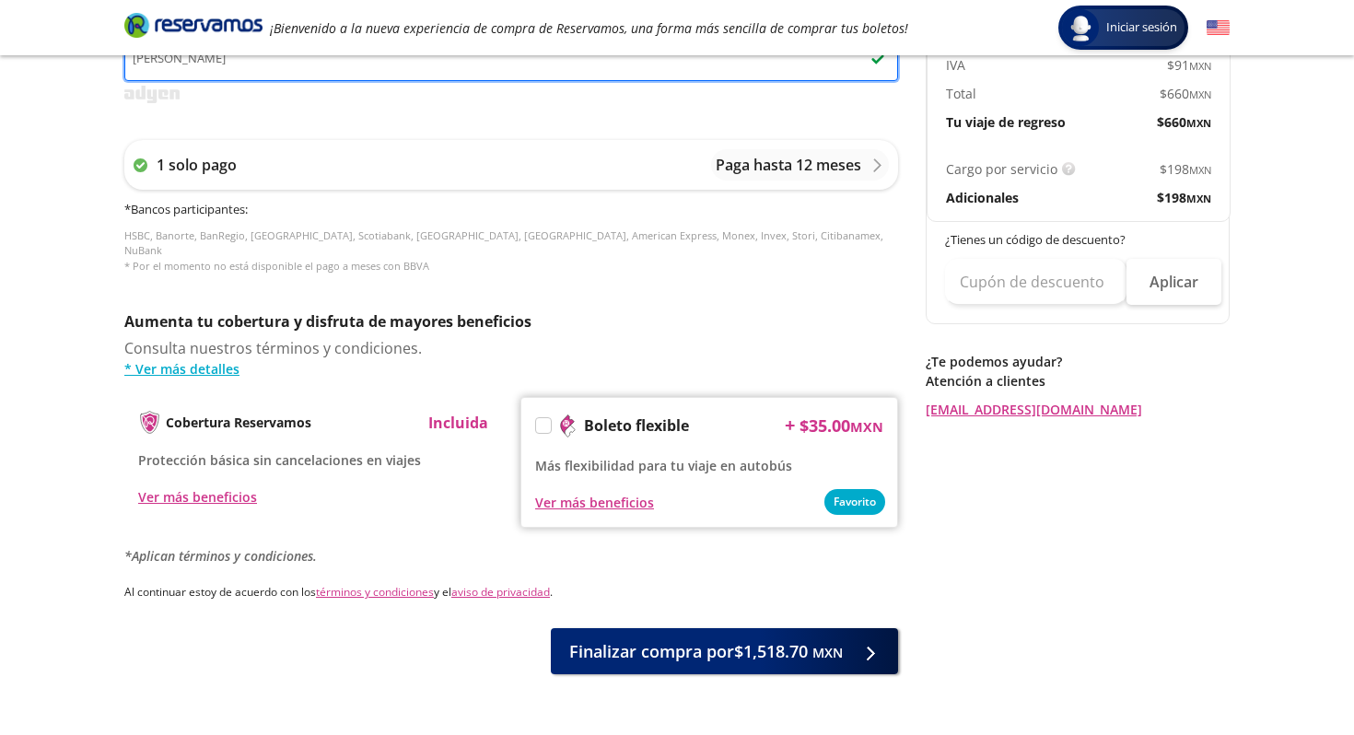
scroll to position [756, 0]
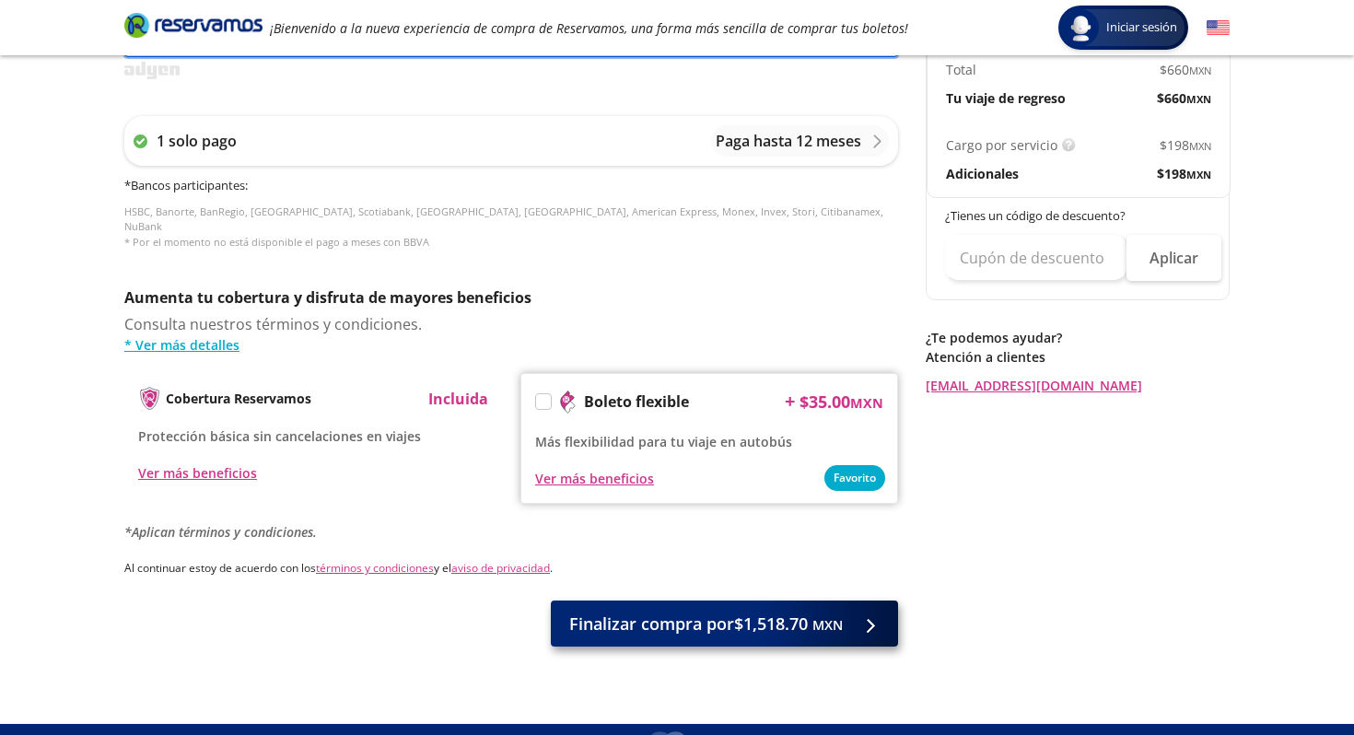
type input "Guillermo Velasco"
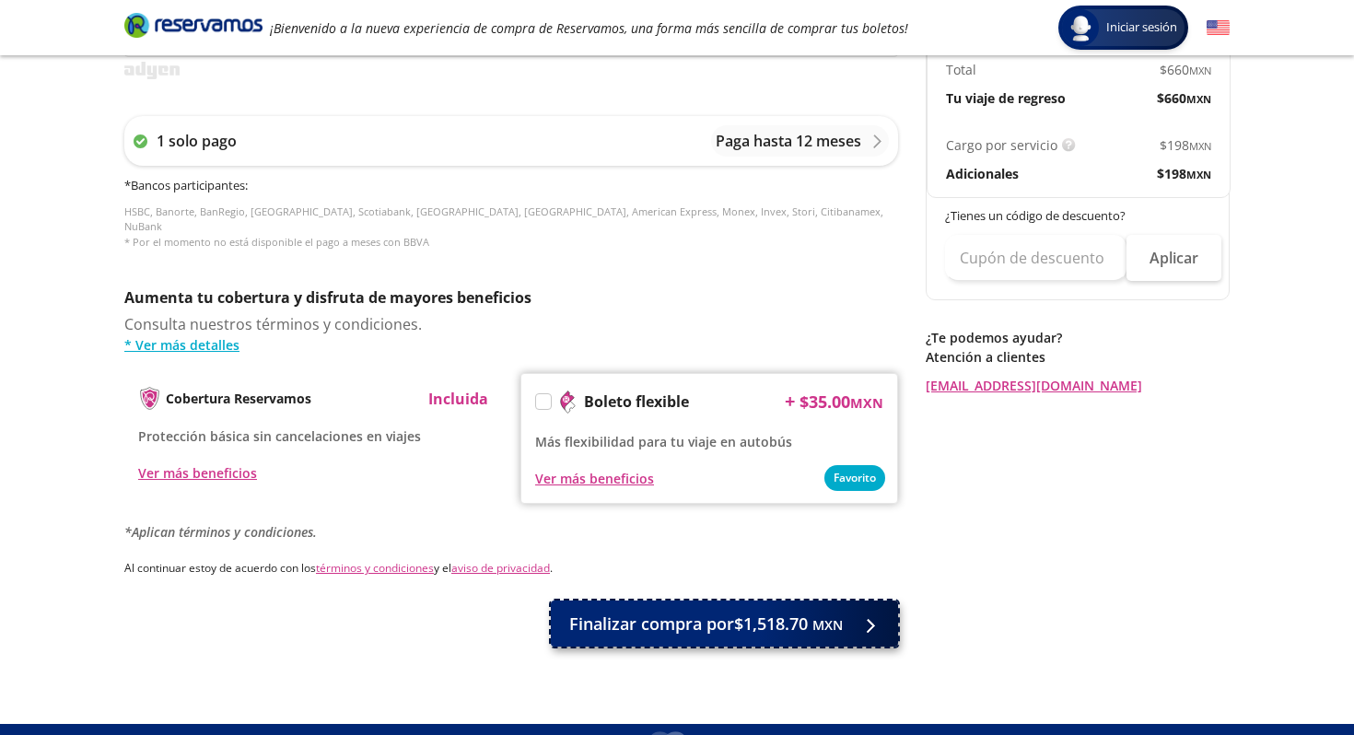
click at [718, 612] on span "Finalizar compra por $1,518.70 MXN" at bounding box center [706, 624] width 274 height 25
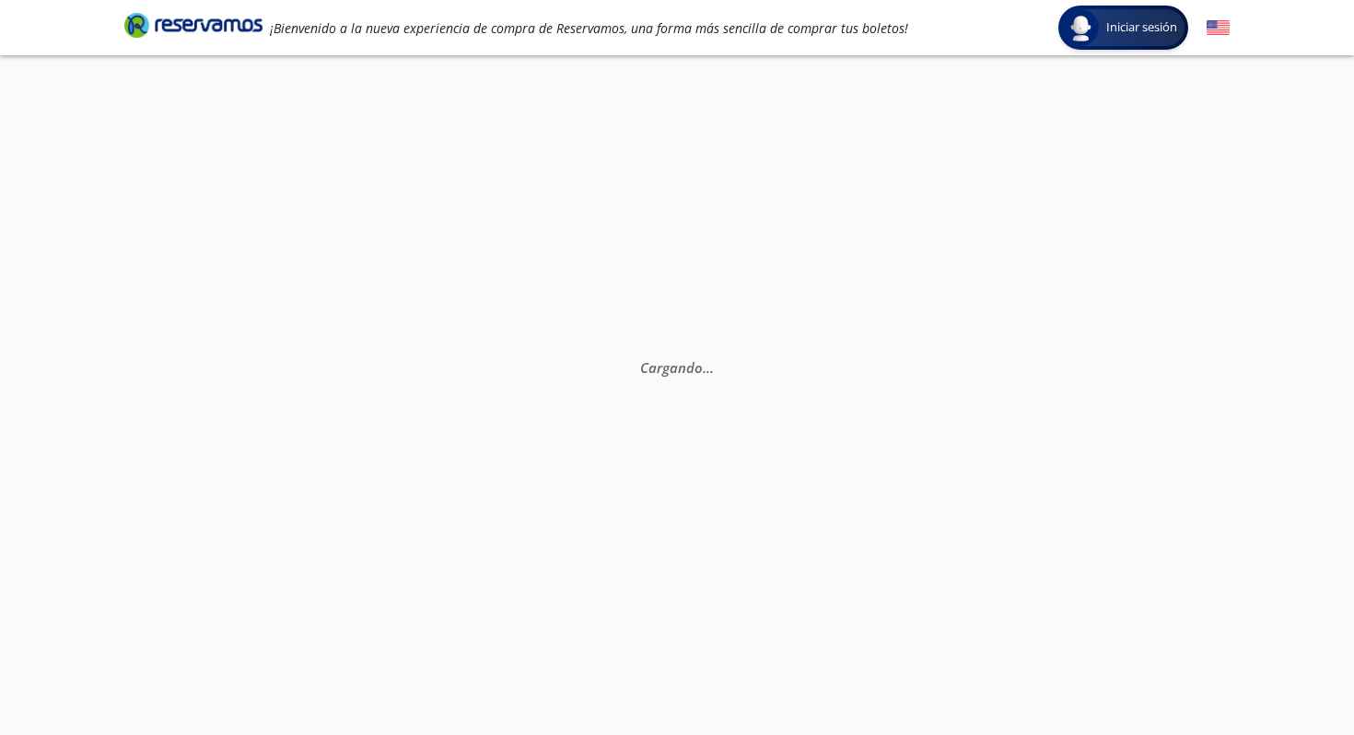
scroll to position [72, 0]
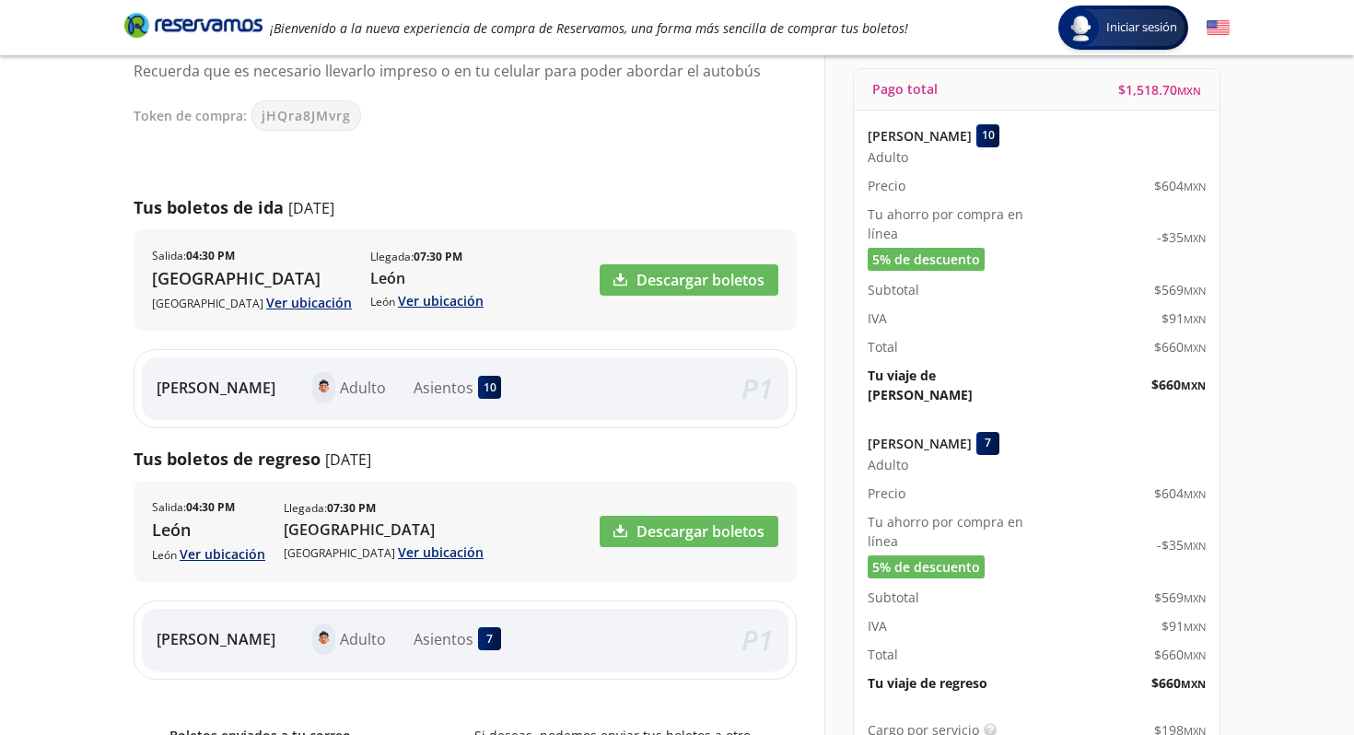
scroll to position [167, 0]
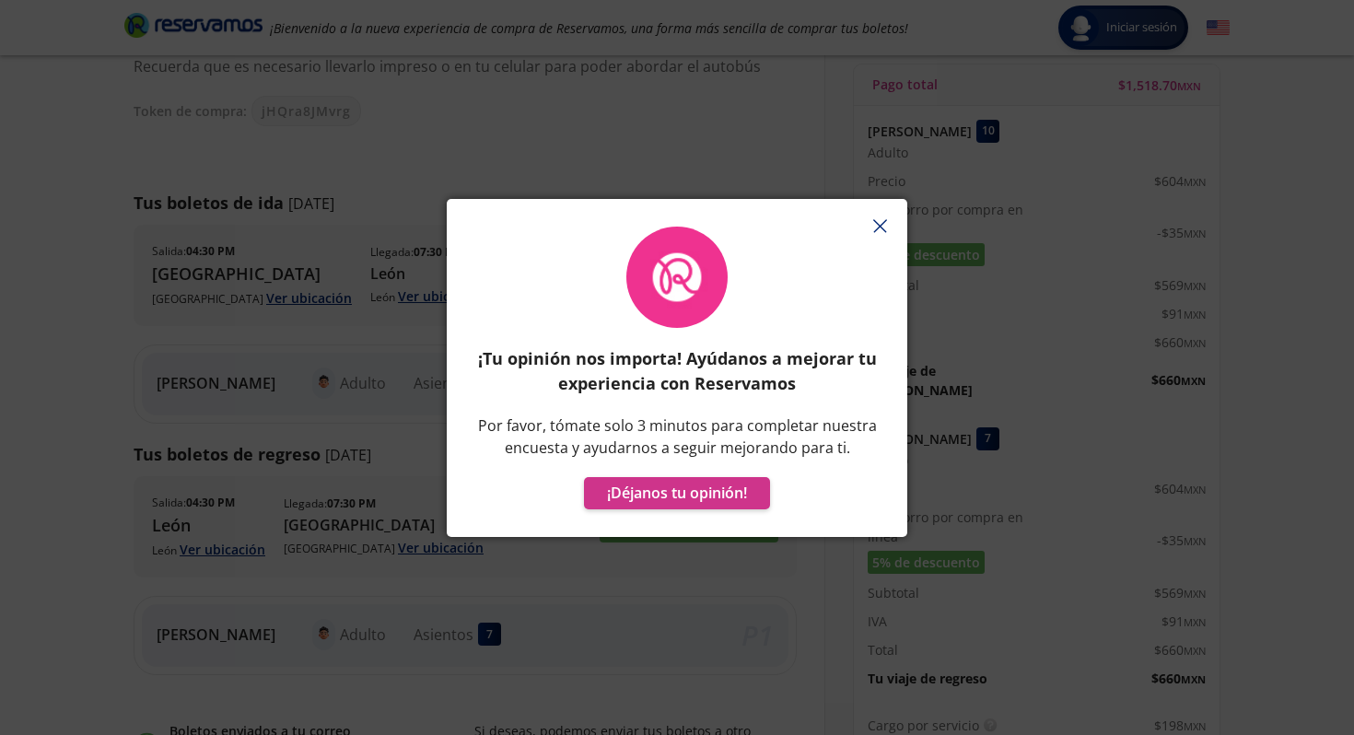
click at [878, 219] on icon "button" at bounding box center [880, 226] width 14 height 14
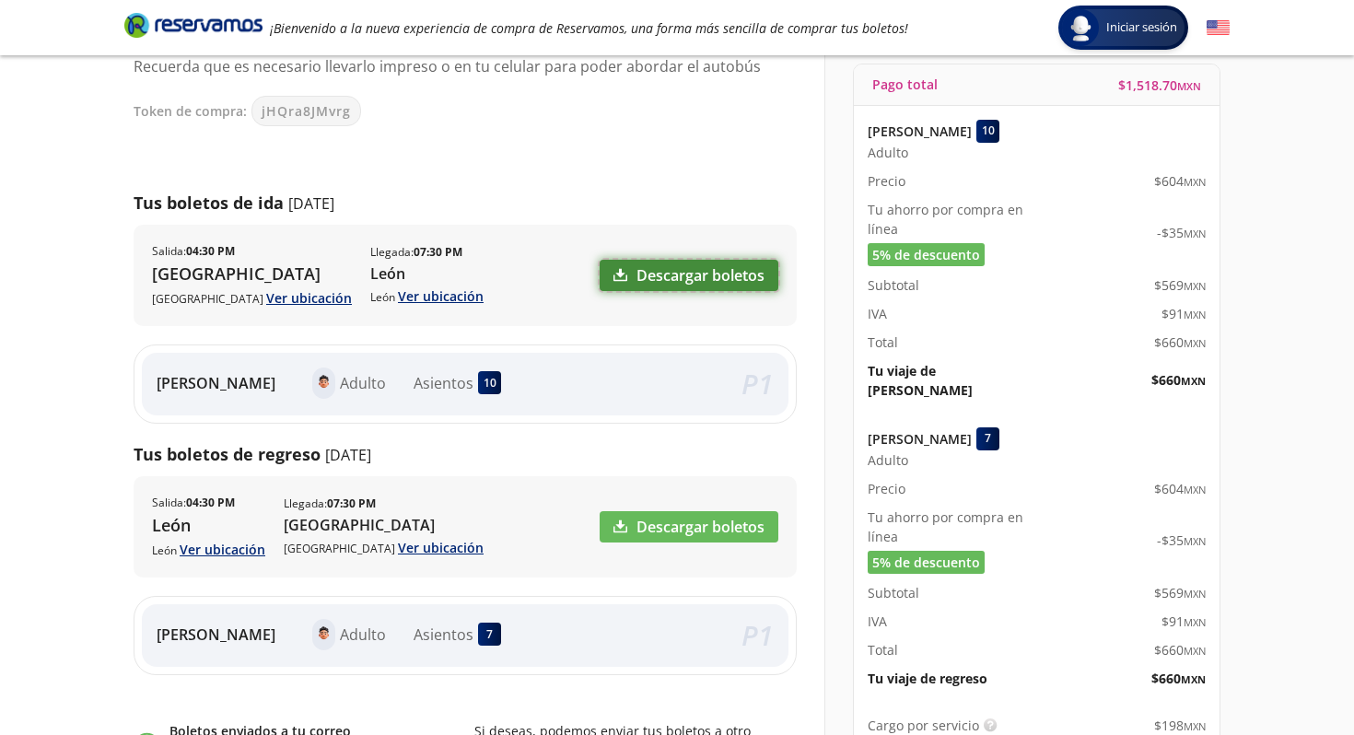
click at [685, 268] on link "Descargar boletos" at bounding box center [689, 275] width 179 height 31
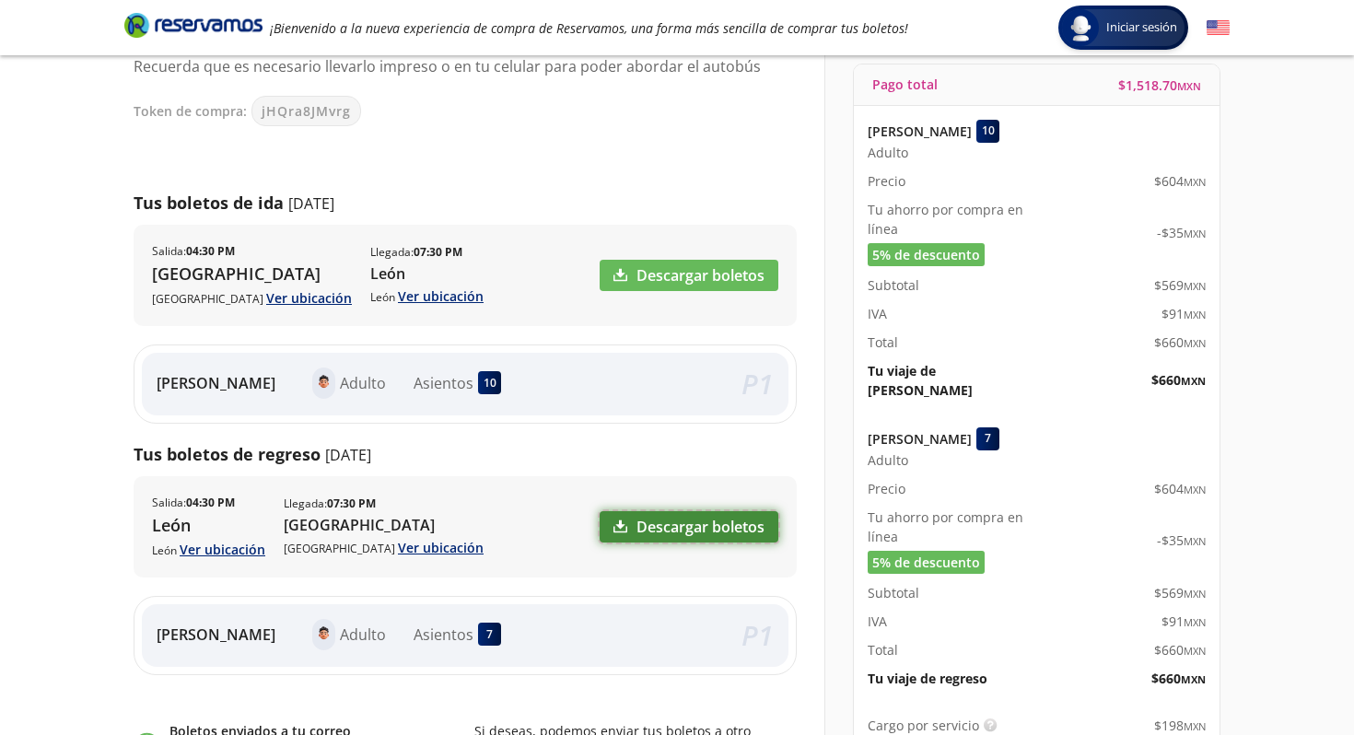
click at [669, 524] on link "Descargar boletos" at bounding box center [689, 526] width 179 height 31
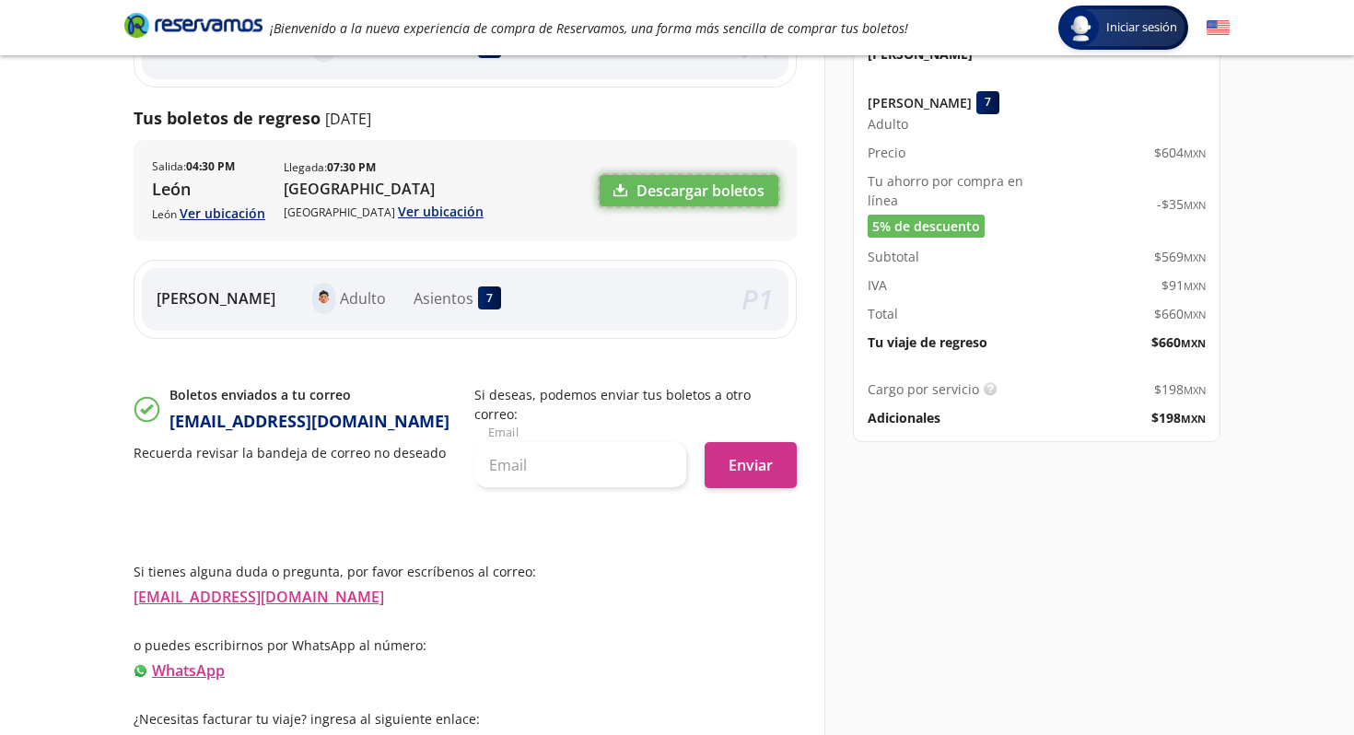
scroll to position [503, 0]
click at [334, 734] on link "Información para obtener tu factura" at bounding box center [261, 744] width 255 height 20
